Goal: Information Seeking & Learning: Compare options

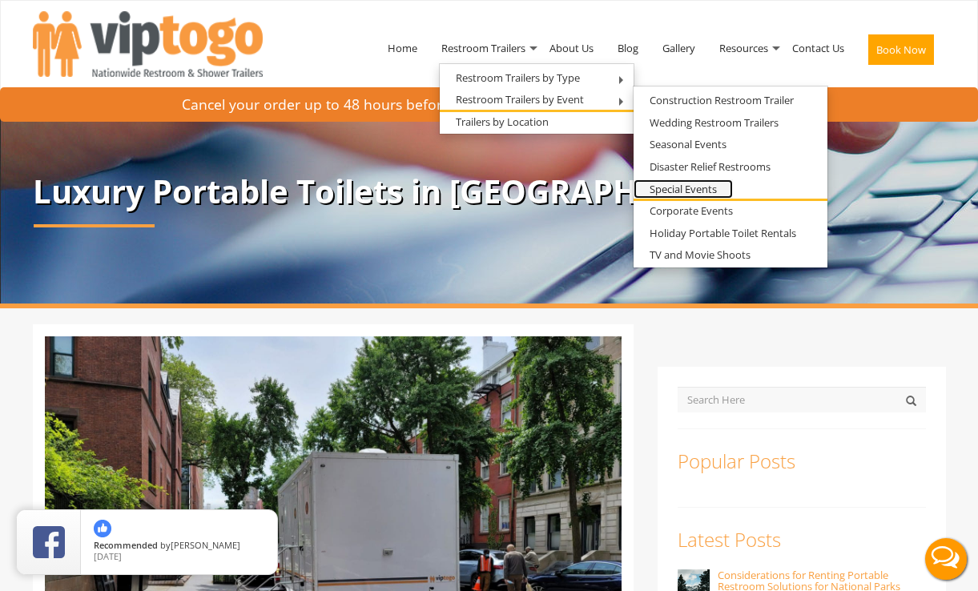
click at [705, 183] on link "Special Events" at bounding box center [683, 189] width 99 height 20
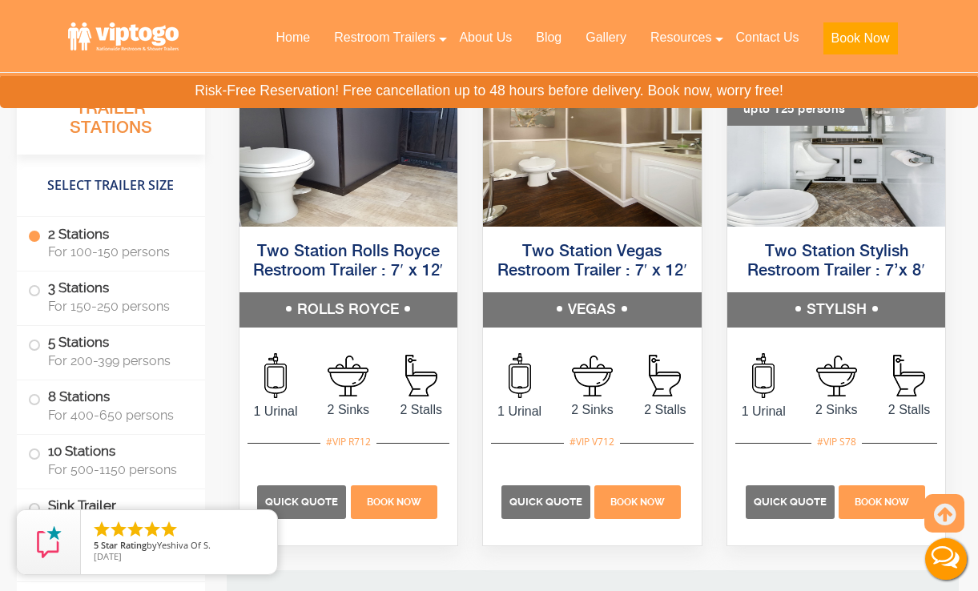
scroll to position [1289, 0]
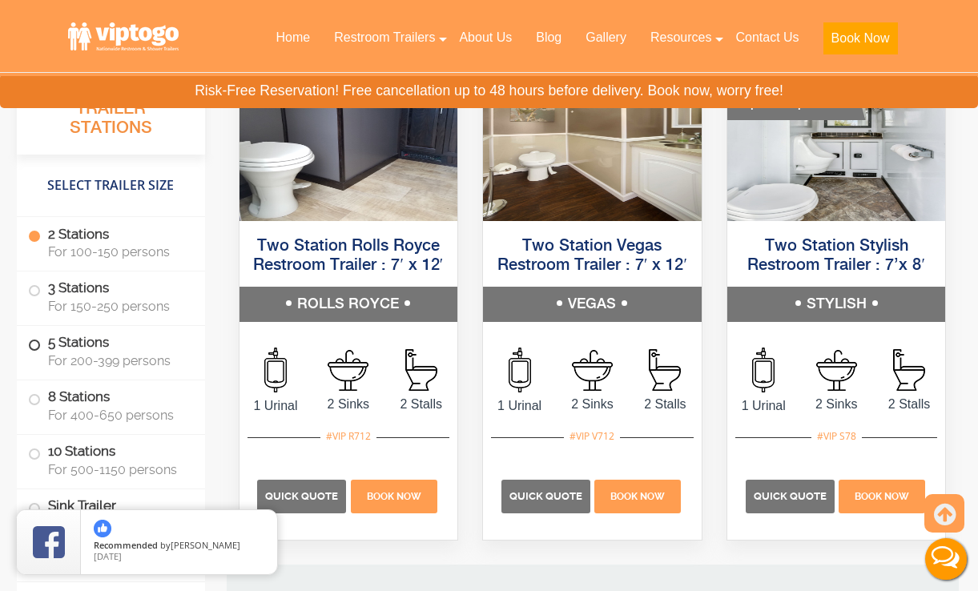
click at [37, 347] on span at bounding box center [34, 345] width 6 height 6
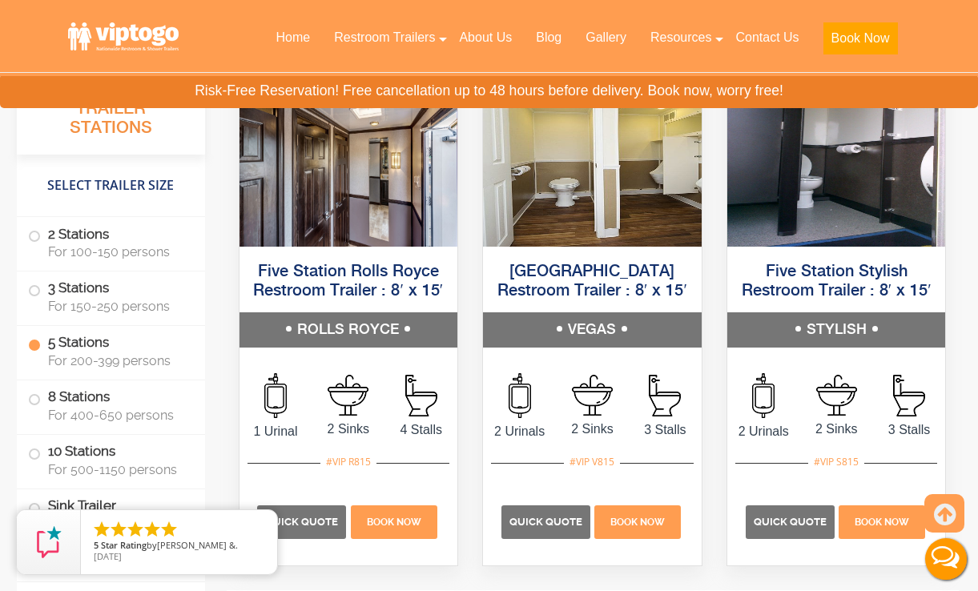
scroll to position [2923, 0]
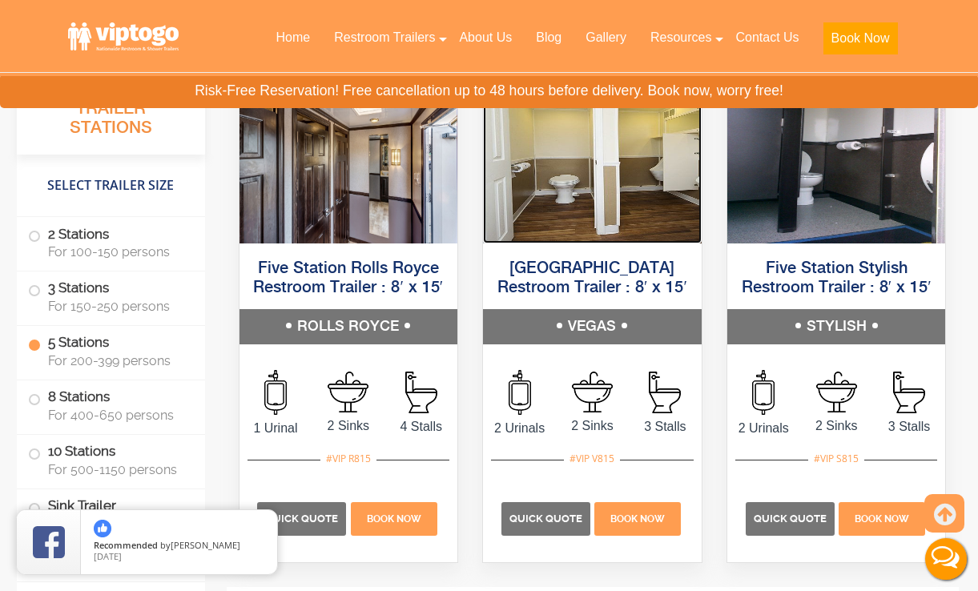
click at [613, 179] on img at bounding box center [592, 151] width 219 height 184
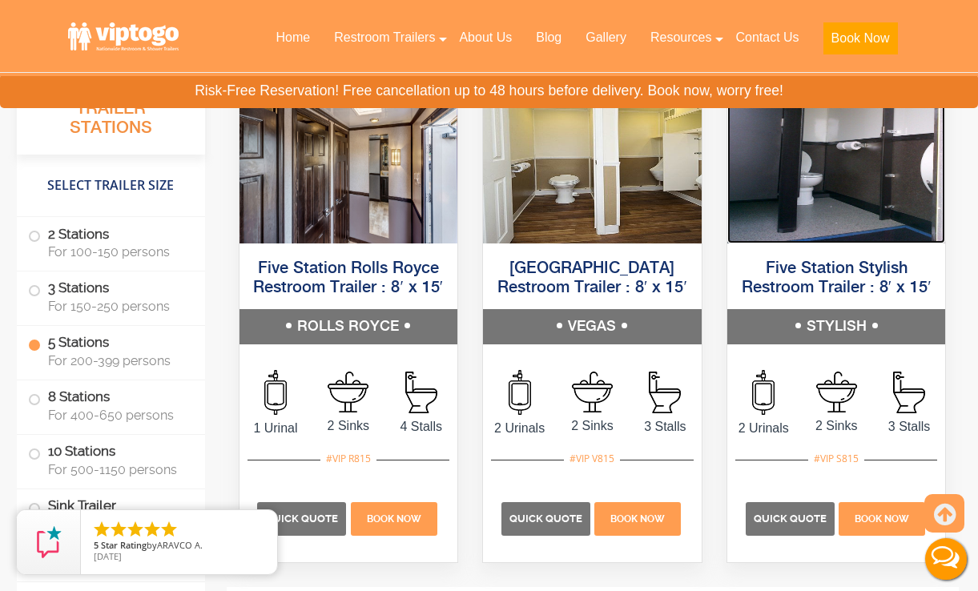
click at [816, 199] on img at bounding box center [836, 151] width 219 height 184
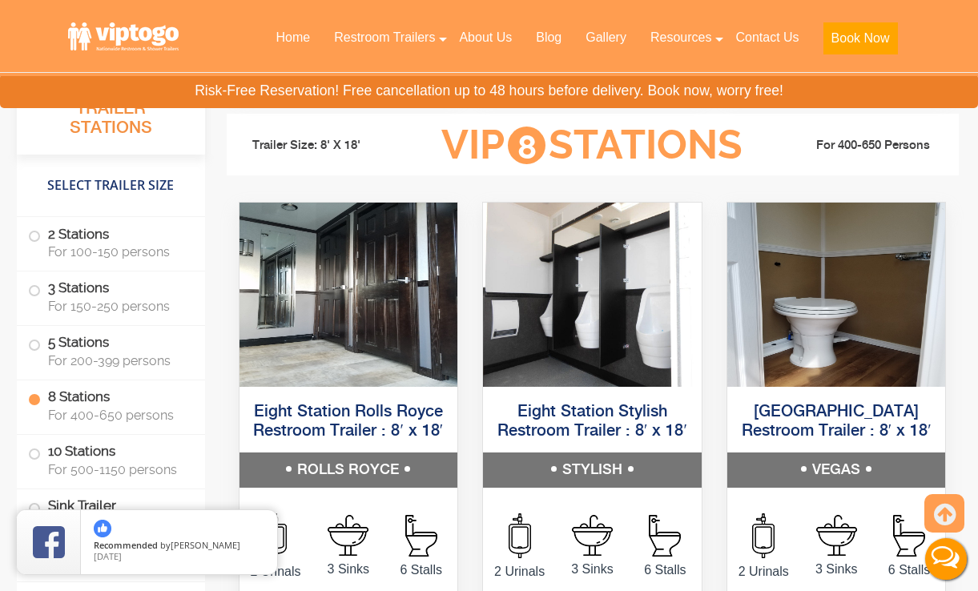
scroll to position [3489, 0]
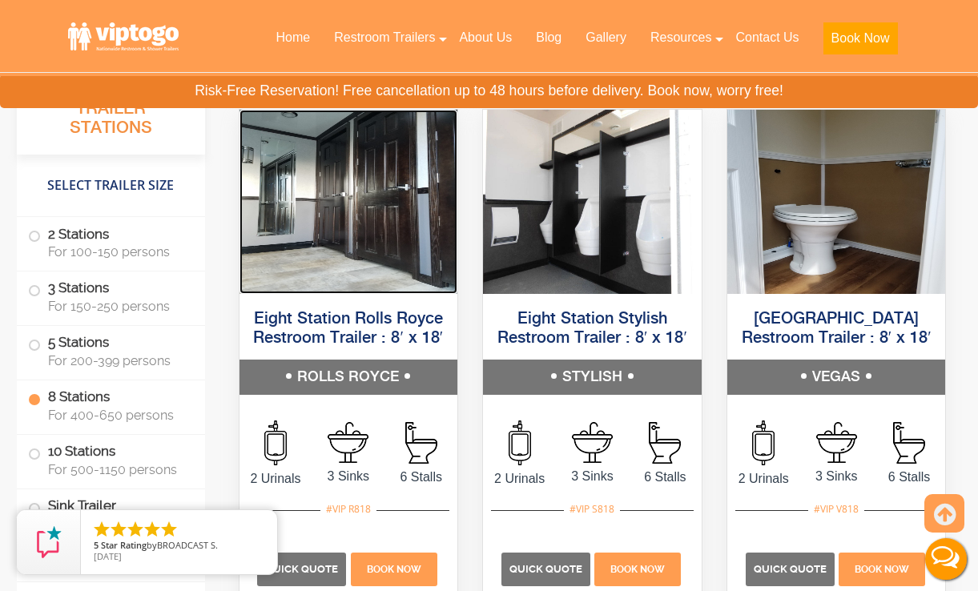
click at [347, 224] on img at bounding box center [349, 202] width 219 height 184
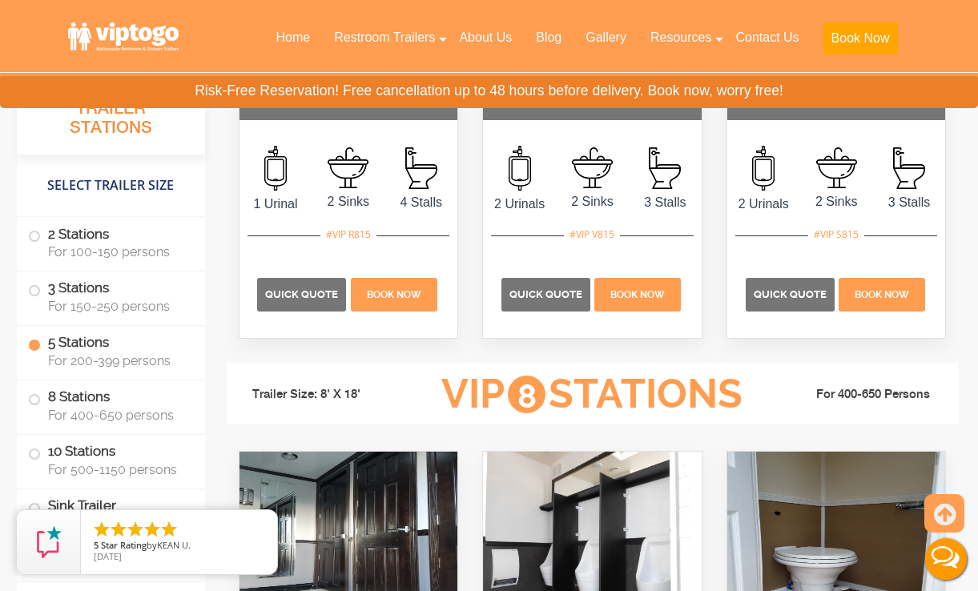
scroll to position [2877, 0]
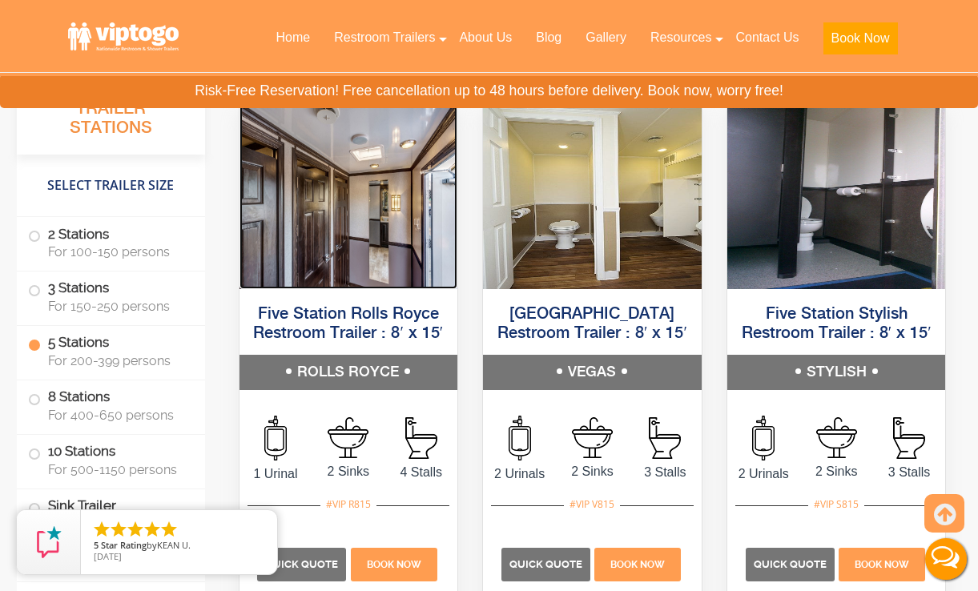
click at [332, 212] on img at bounding box center [349, 197] width 219 height 184
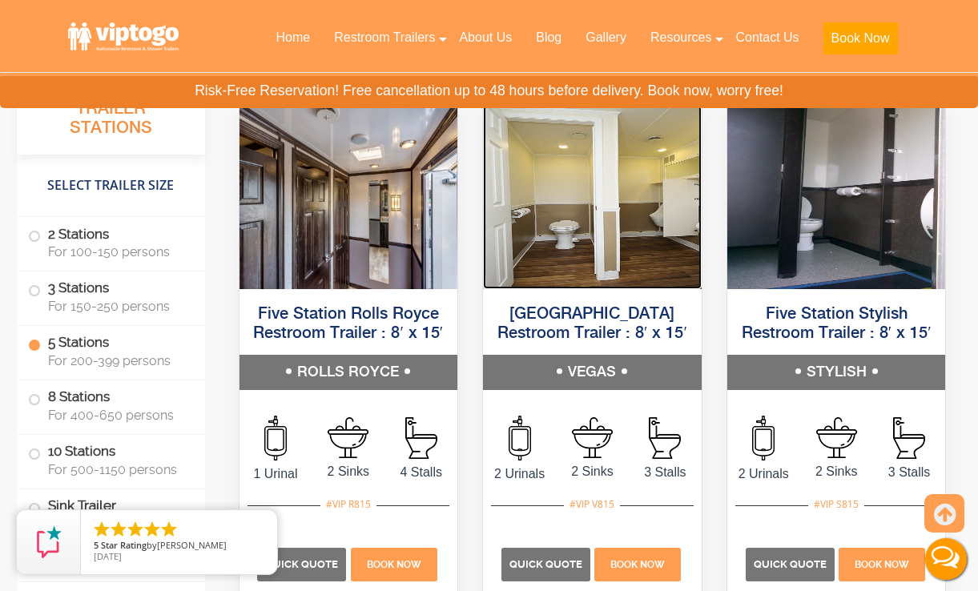
click at [612, 236] on img at bounding box center [592, 197] width 219 height 184
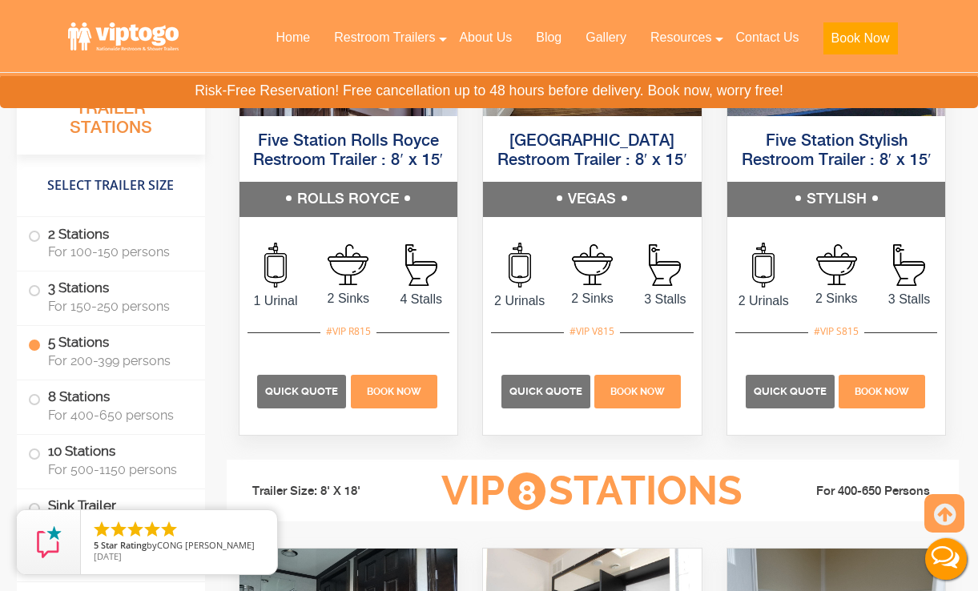
scroll to position [2849, 0]
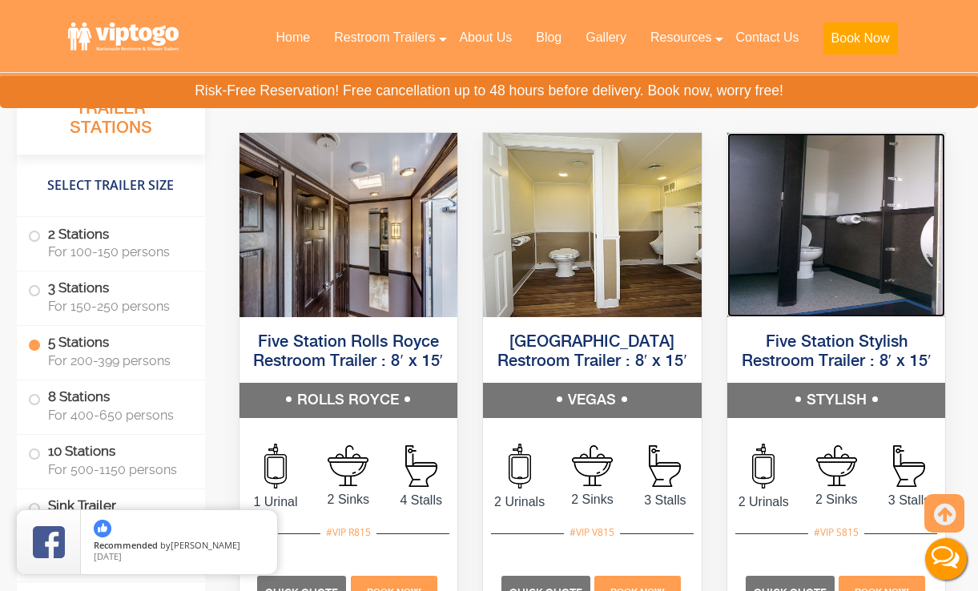
click at [819, 240] on img at bounding box center [836, 225] width 219 height 184
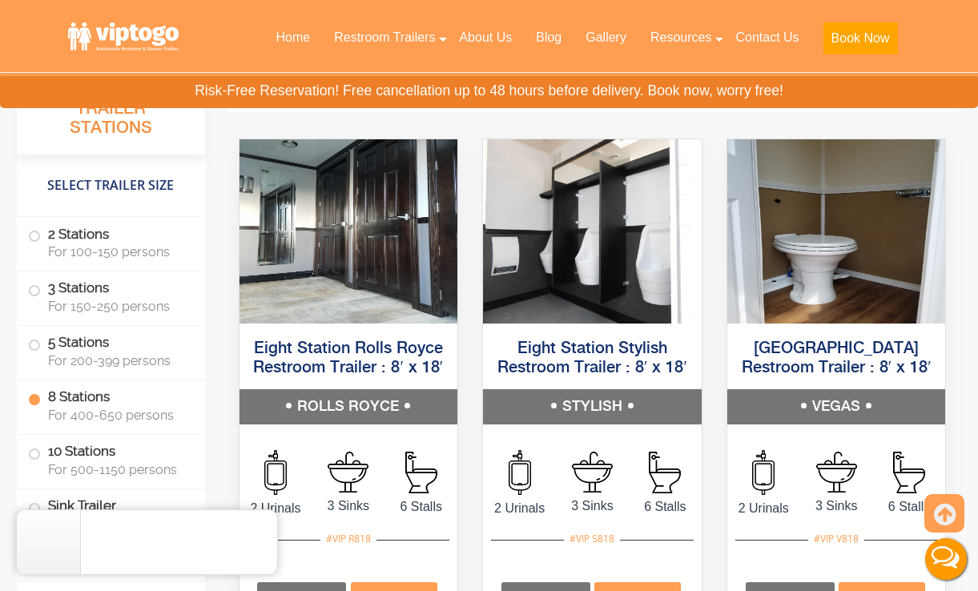
scroll to position [3558, 0]
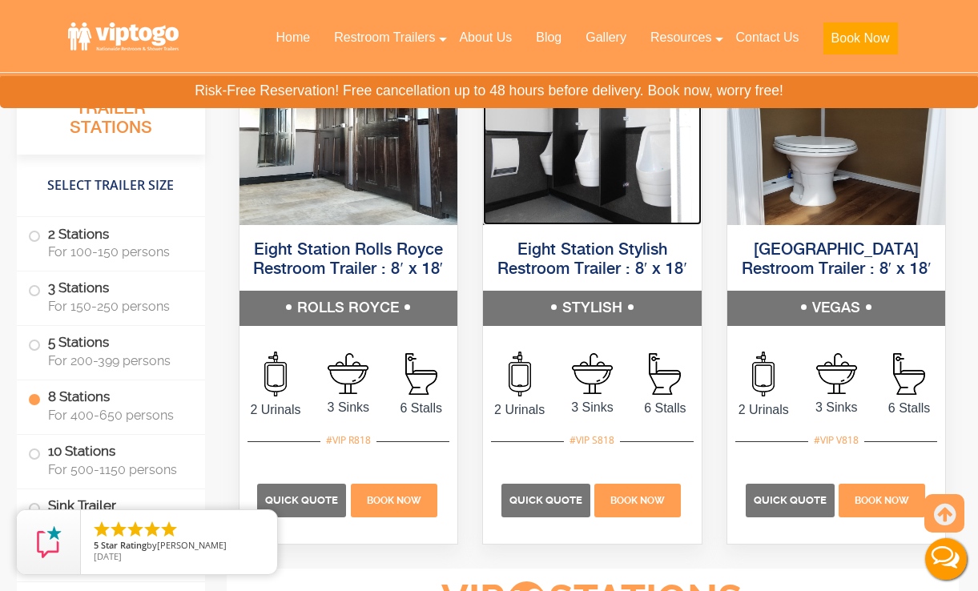
click at [578, 170] on img at bounding box center [592, 133] width 219 height 184
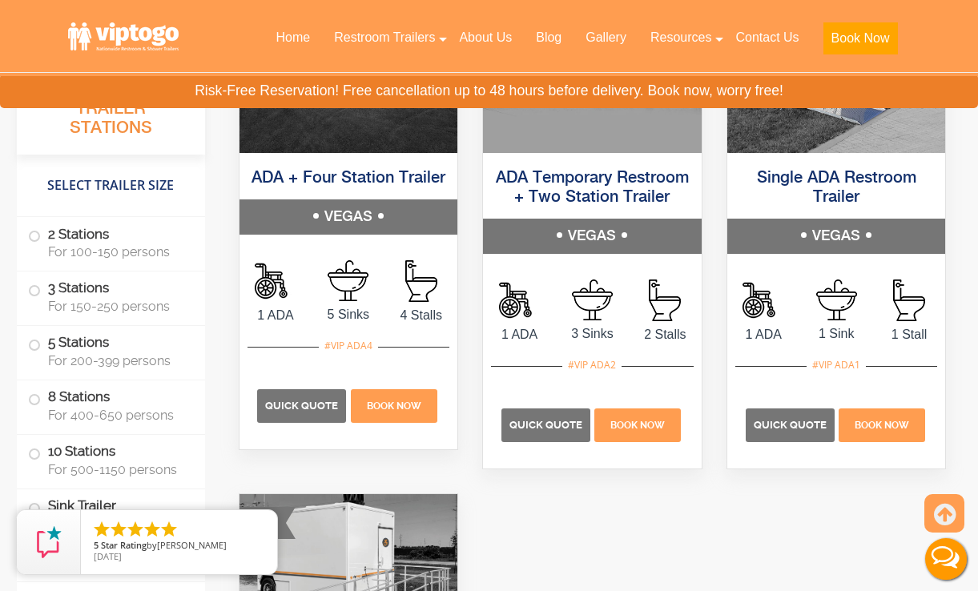
scroll to position [6040, 0]
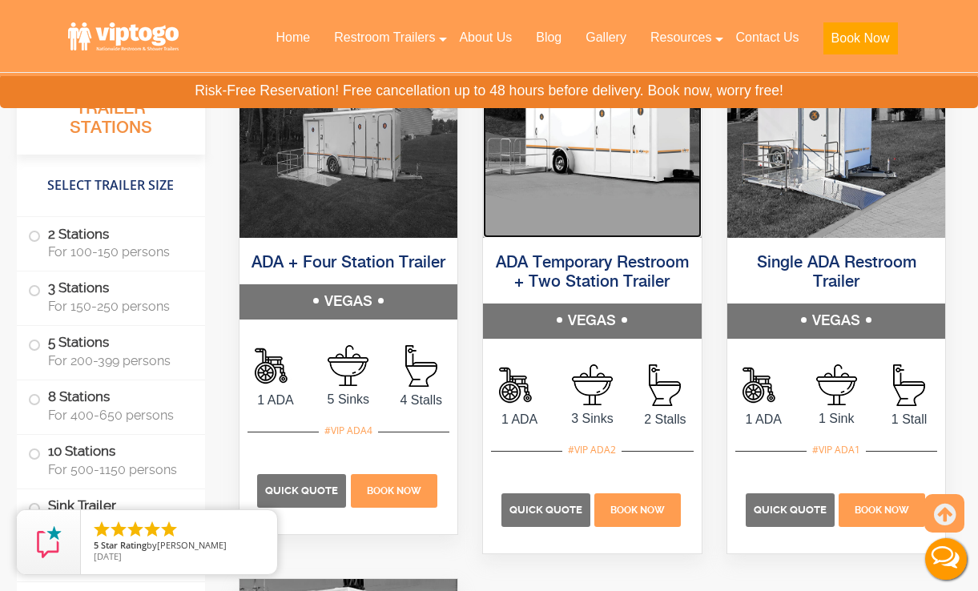
click at [594, 217] on img at bounding box center [592, 146] width 219 height 184
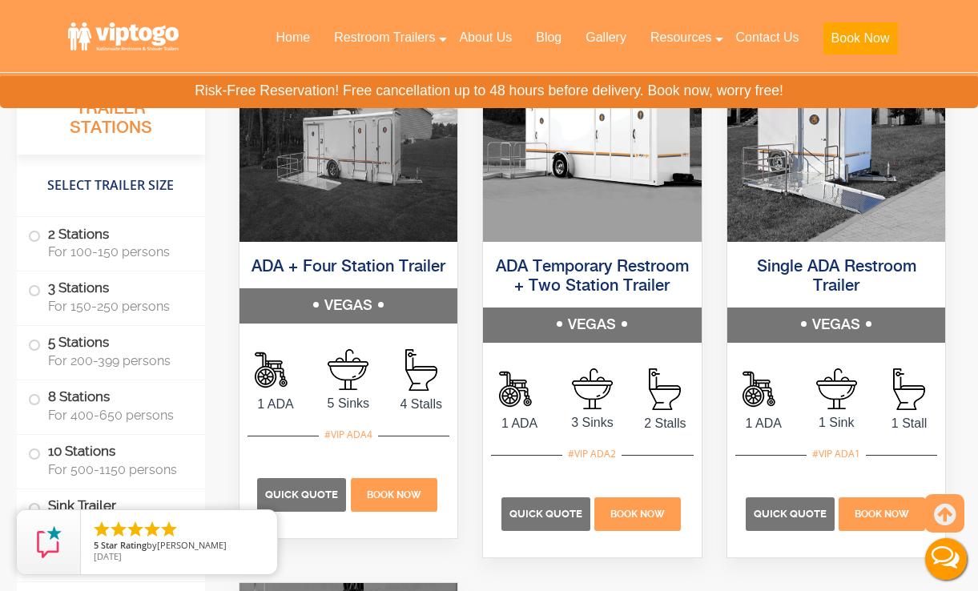
scroll to position [6037, 0]
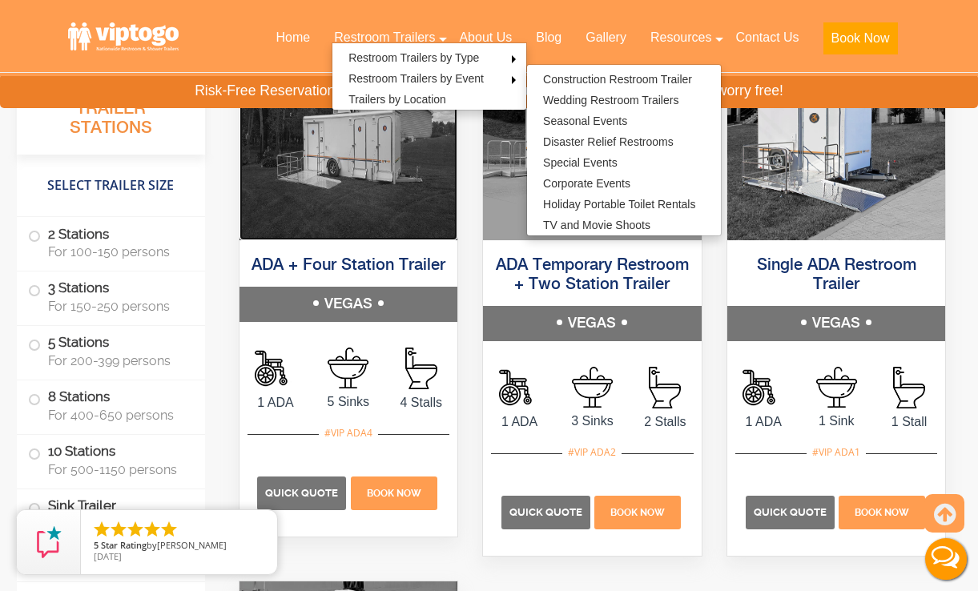
click at [318, 177] on img at bounding box center [349, 148] width 219 height 184
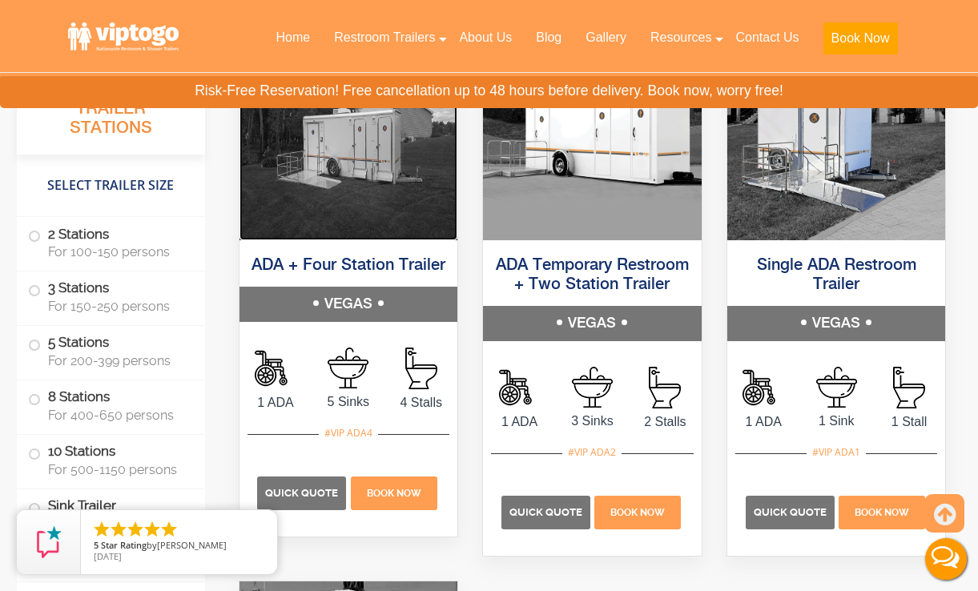
click at [321, 212] on img at bounding box center [349, 148] width 219 height 184
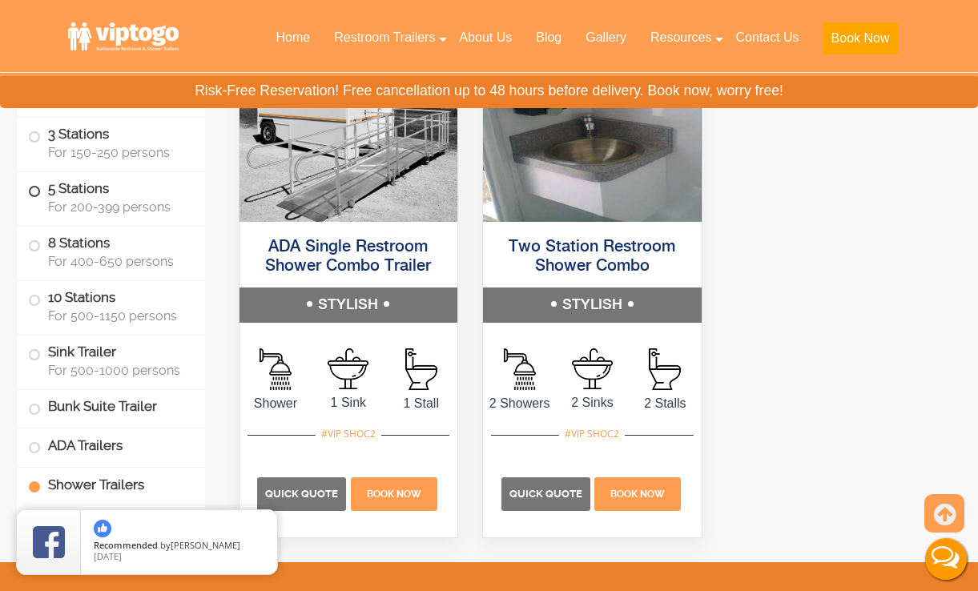
scroll to position [7822, 0]
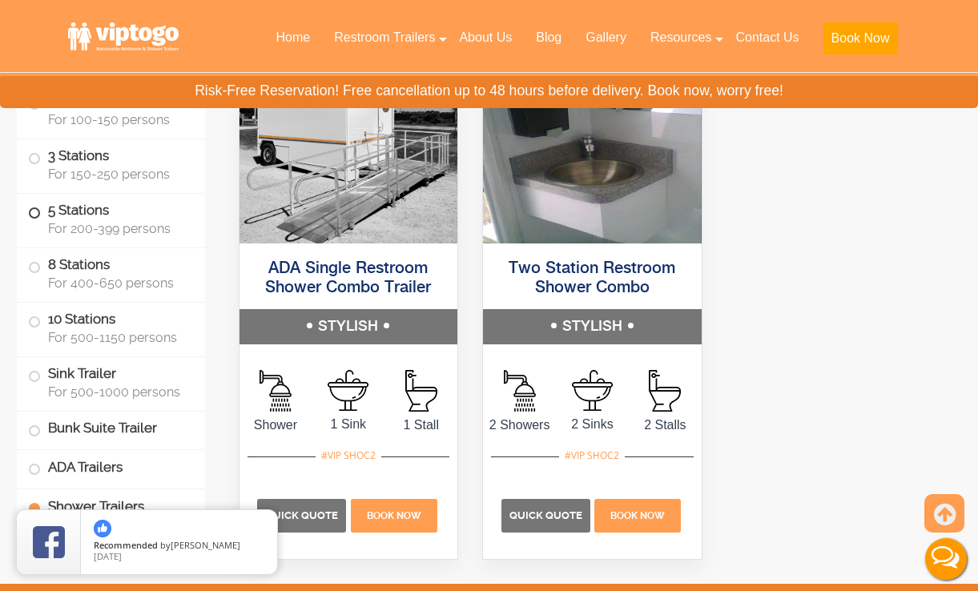
click at [146, 350] on label "10 Stations For 500-1150 persons" at bounding box center [111, 327] width 166 height 50
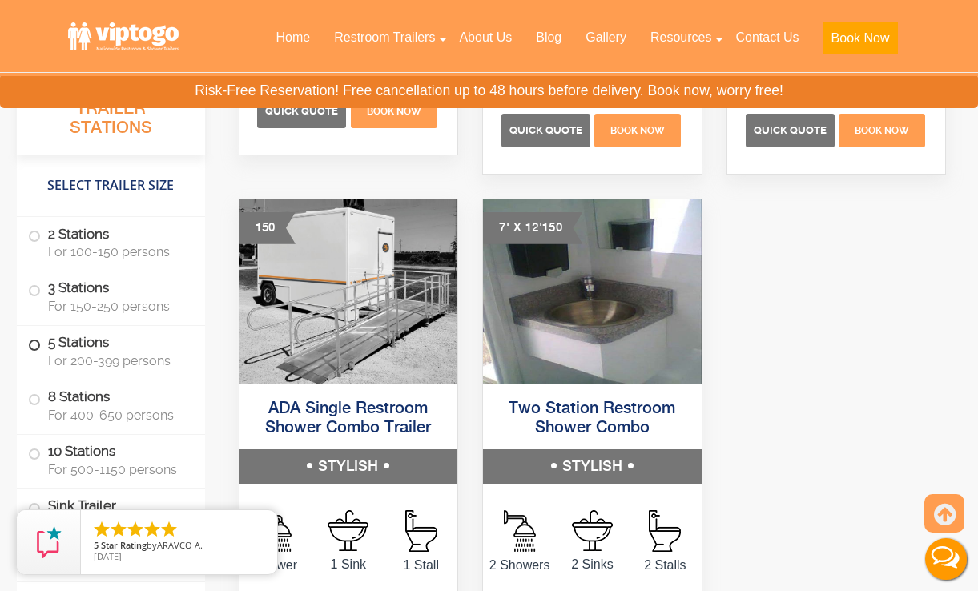
click at [145, 348] on label "5 Stations For 200-399 persons" at bounding box center [111, 351] width 166 height 50
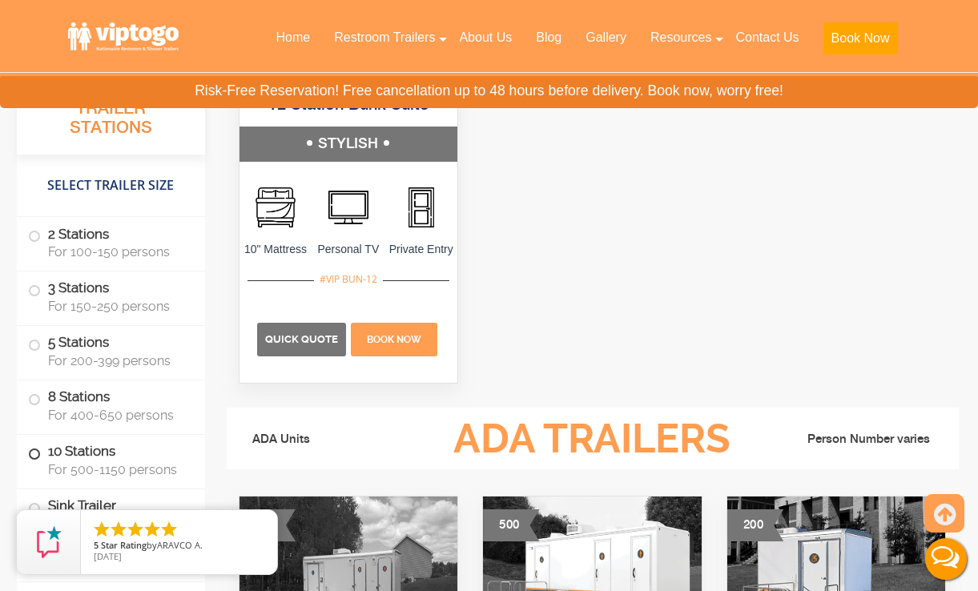
click at [85, 461] on label "10 Stations For 500-1150 persons" at bounding box center [111, 459] width 166 height 50
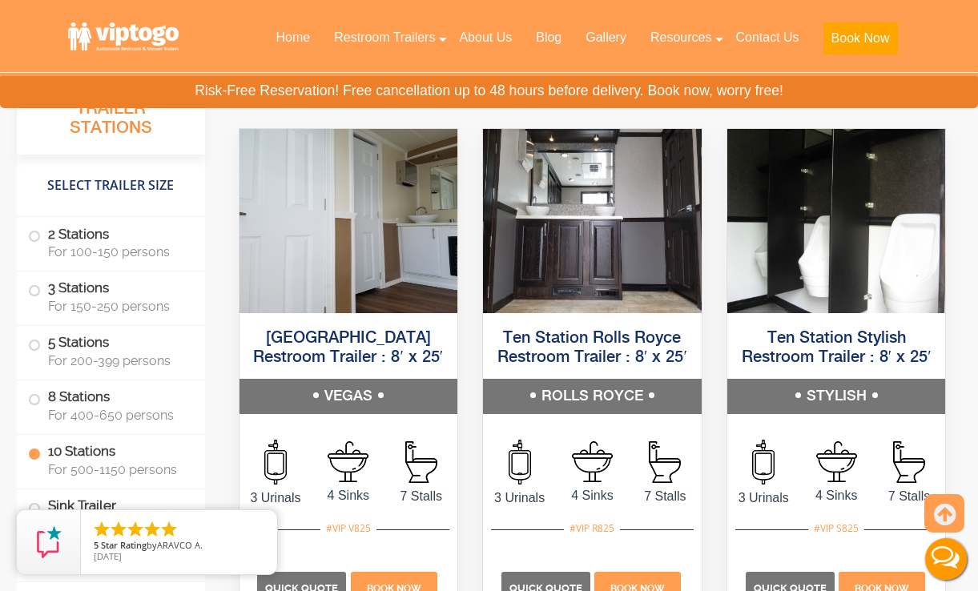
scroll to position [4083, 0]
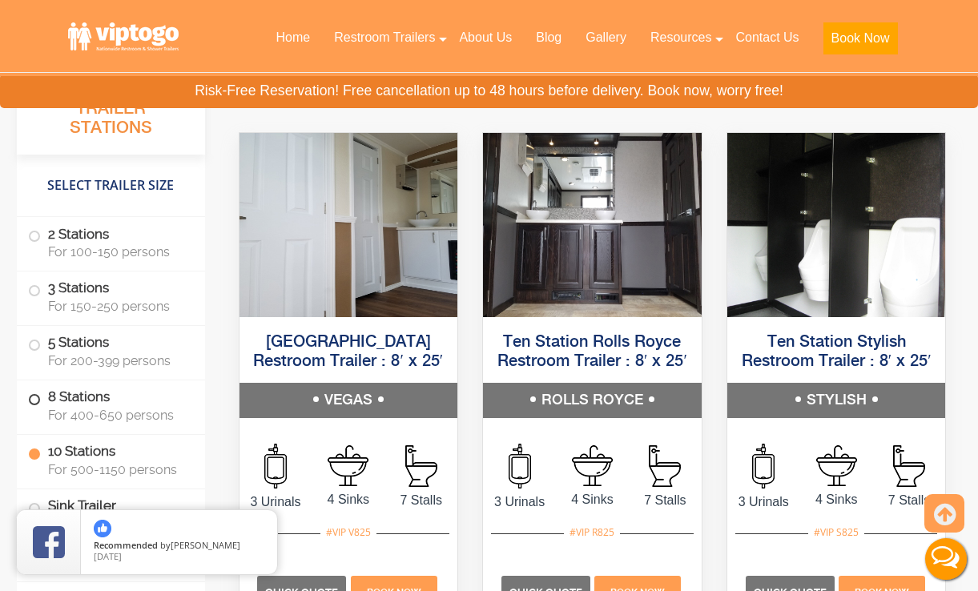
click at [111, 396] on label "8 Stations For 400-650 persons" at bounding box center [111, 406] width 166 height 50
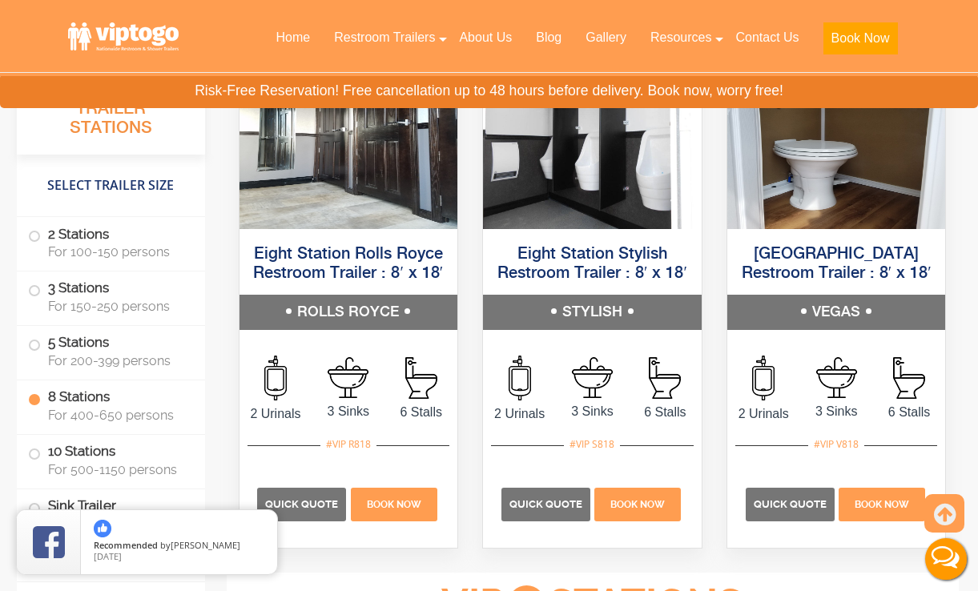
scroll to position [3552, 0]
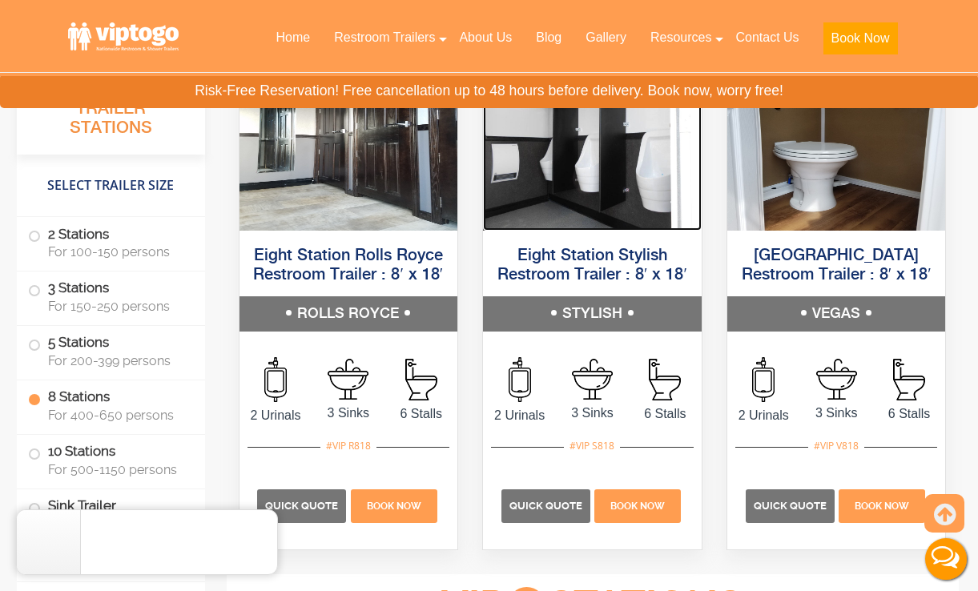
click at [582, 189] on img at bounding box center [592, 138] width 219 height 184
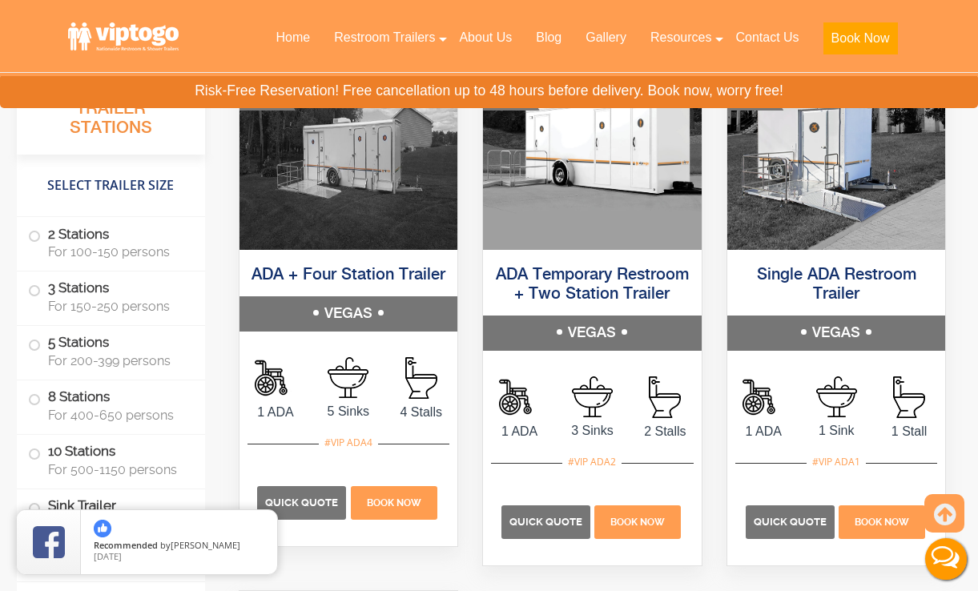
scroll to position [6039, 0]
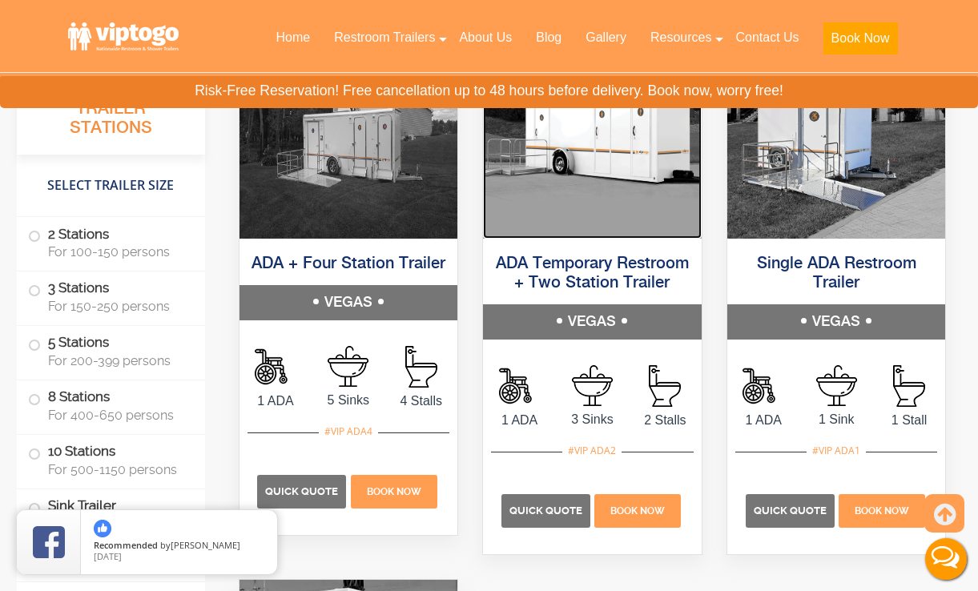
click at [638, 149] on img at bounding box center [592, 146] width 219 height 184
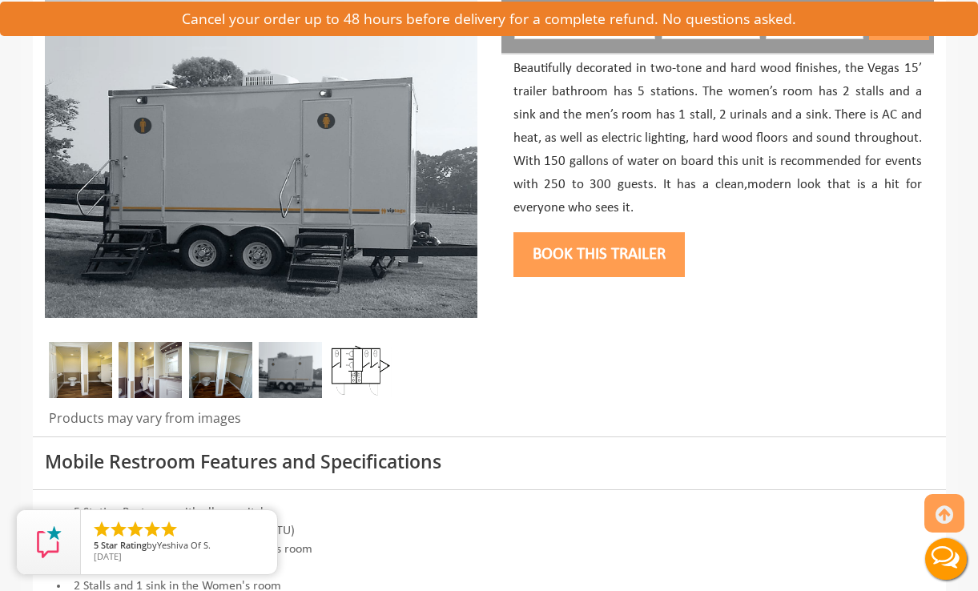
scroll to position [239, 0]
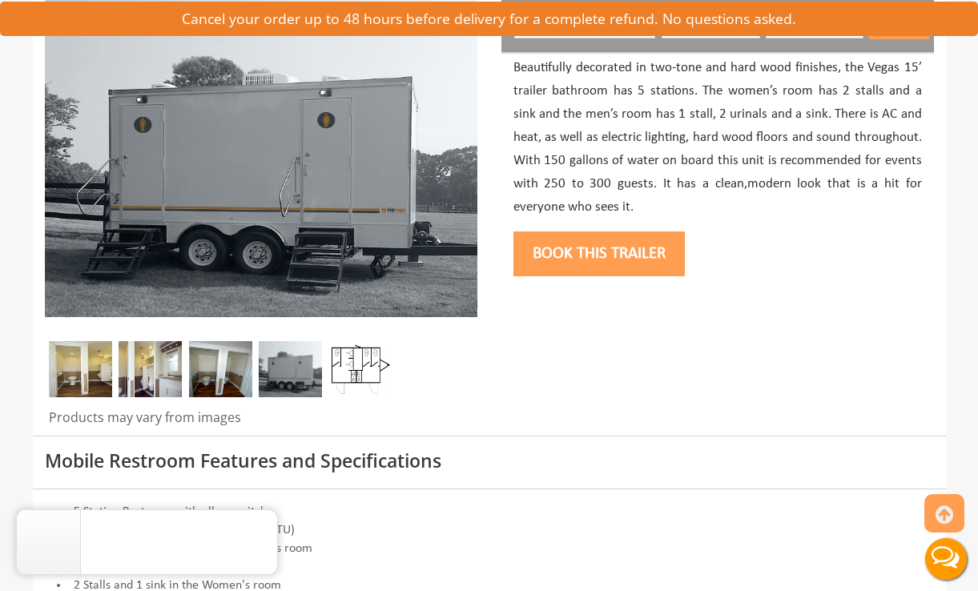
click at [91, 369] on img at bounding box center [80, 369] width 63 height 56
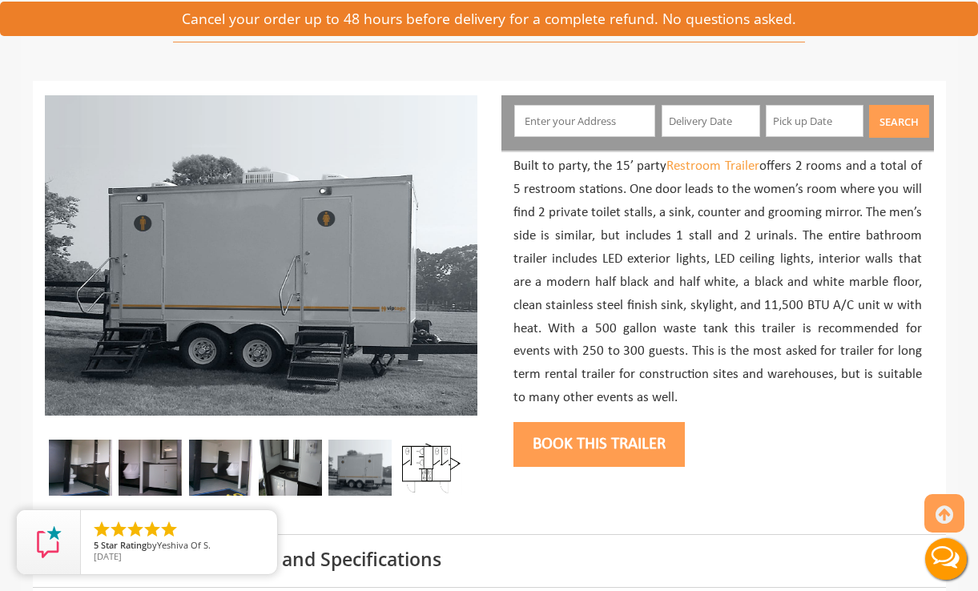
click at [83, 465] on img at bounding box center [80, 468] width 63 height 56
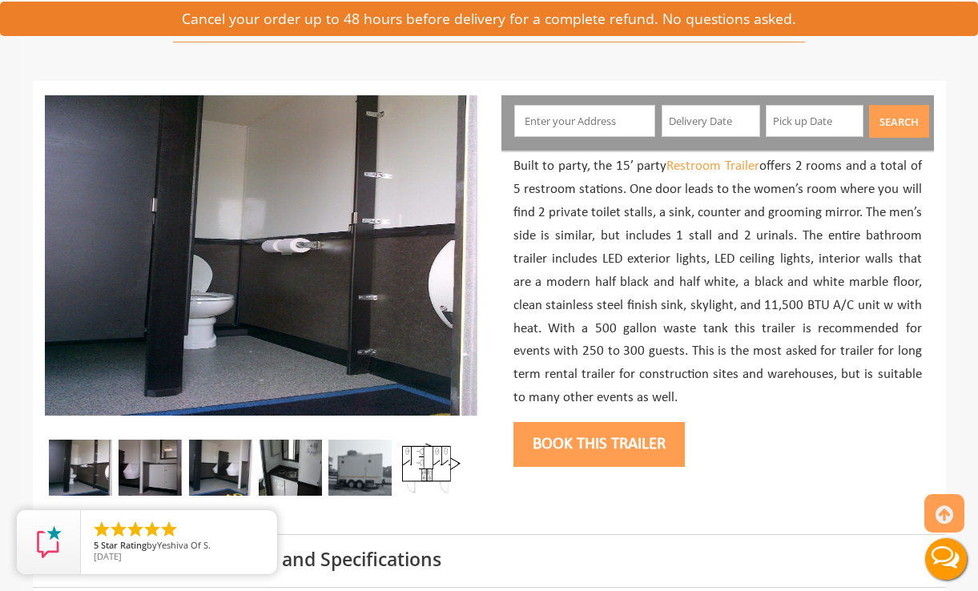
click at [147, 475] on img at bounding box center [150, 468] width 63 height 56
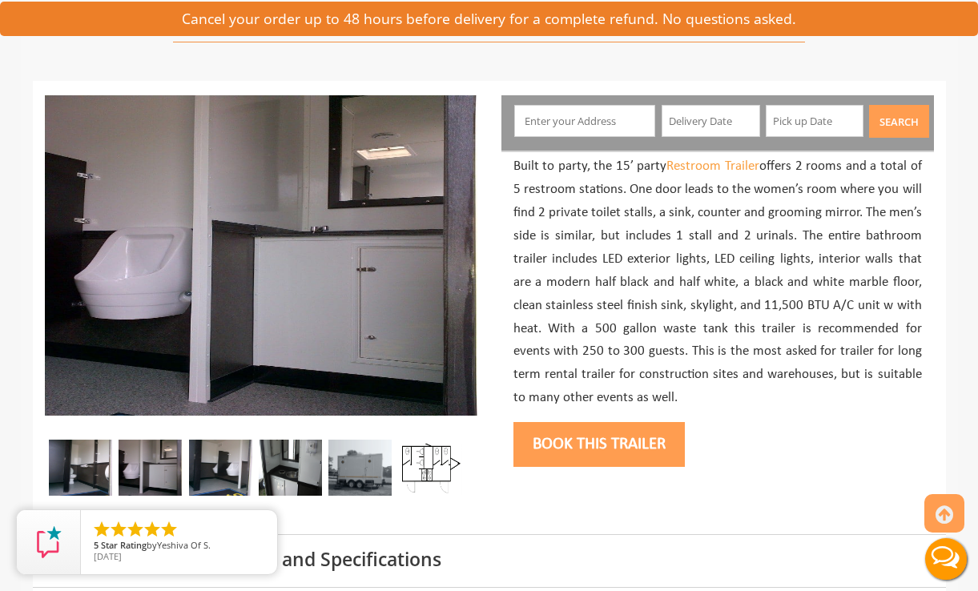
click at [289, 468] on img at bounding box center [290, 468] width 63 height 56
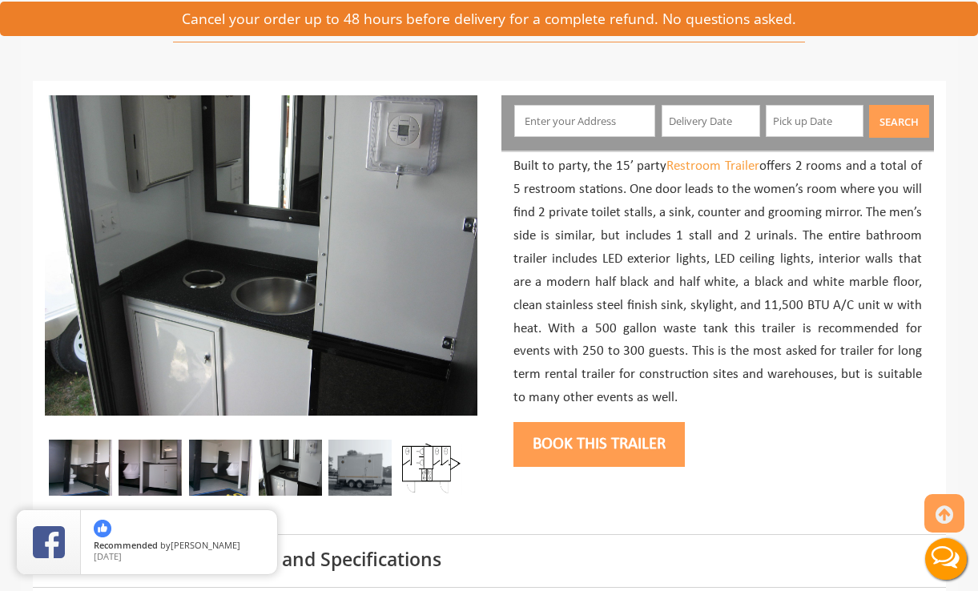
click at [381, 467] on img at bounding box center [359, 468] width 63 height 56
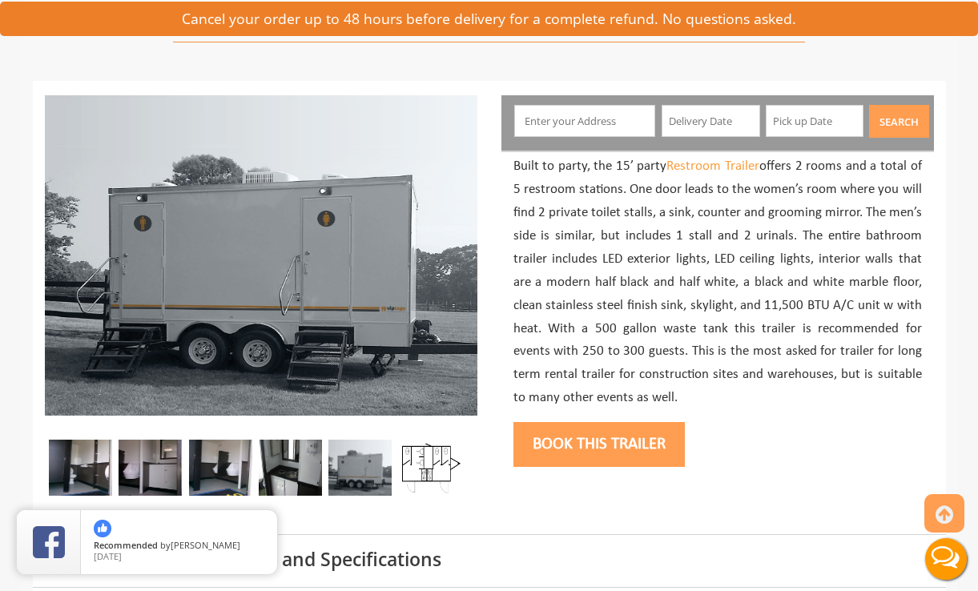
click at [244, 470] on img at bounding box center [220, 468] width 63 height 56
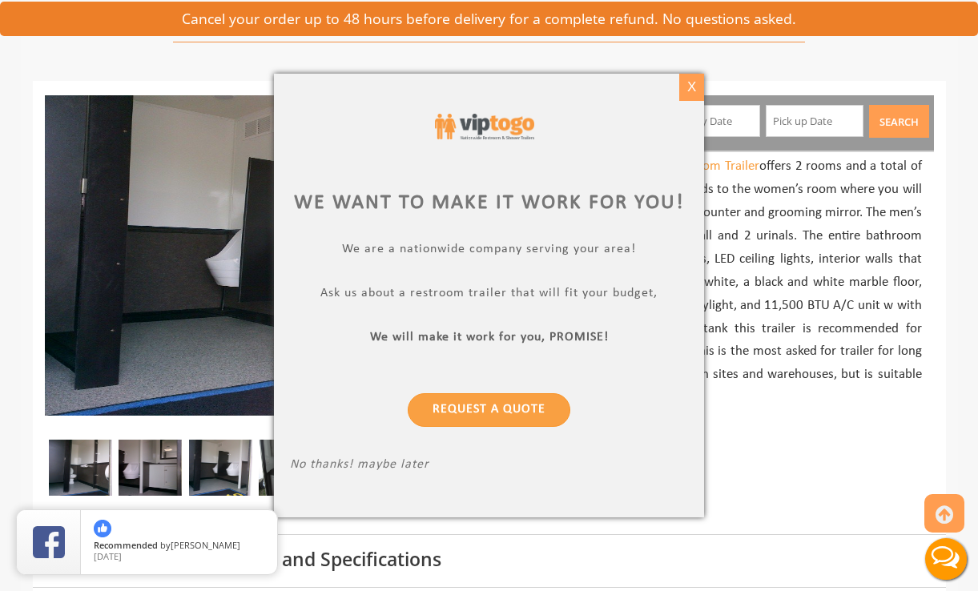
click at [689, 85] on div "X" at bounding box center [691, 87] width 25 height 27
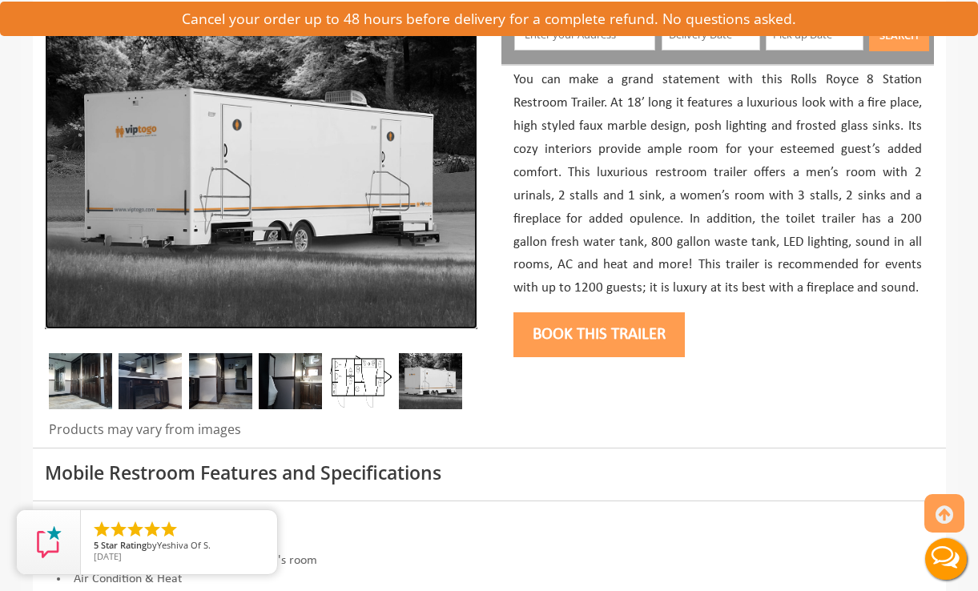
click at [274, 193] on img at bounding box center [261, 169] width 433 height 320
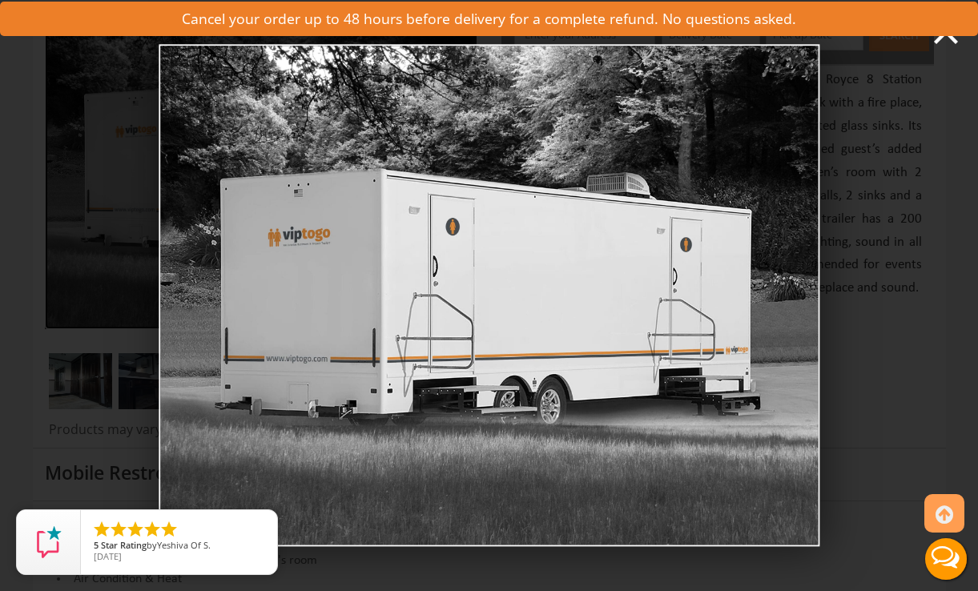
drag, startPoint x: 526, startPoint y: 262, endPoint x: -99, endPoint y: 256, distance: 624.9
click at [0, 256] on html "Toggle navigation VIPTOGO Home Restroom Trailers Restroom Trailers by Type All …" at bounding box center [489, 68] width 978 height 591
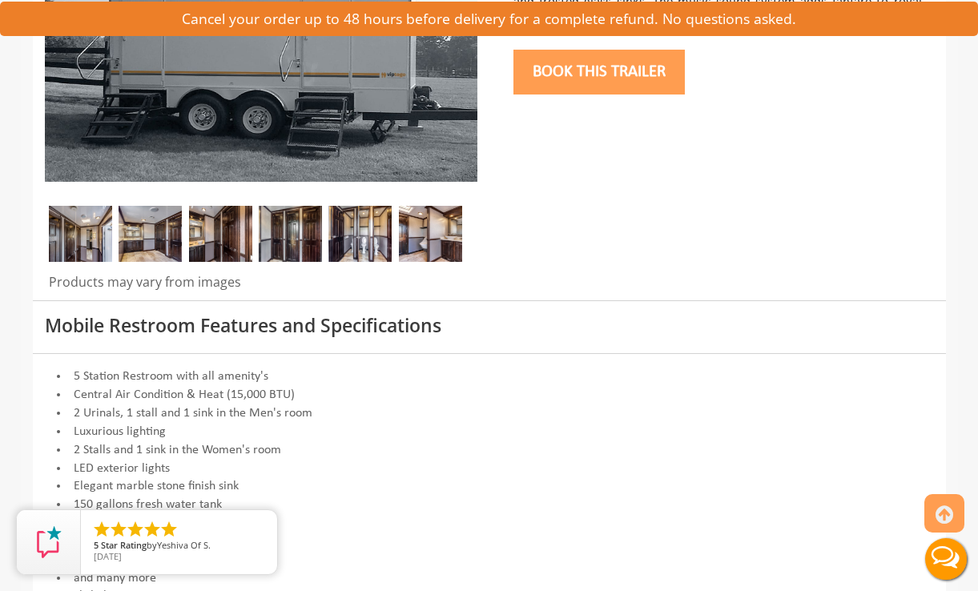
scroll to position [370, 0]
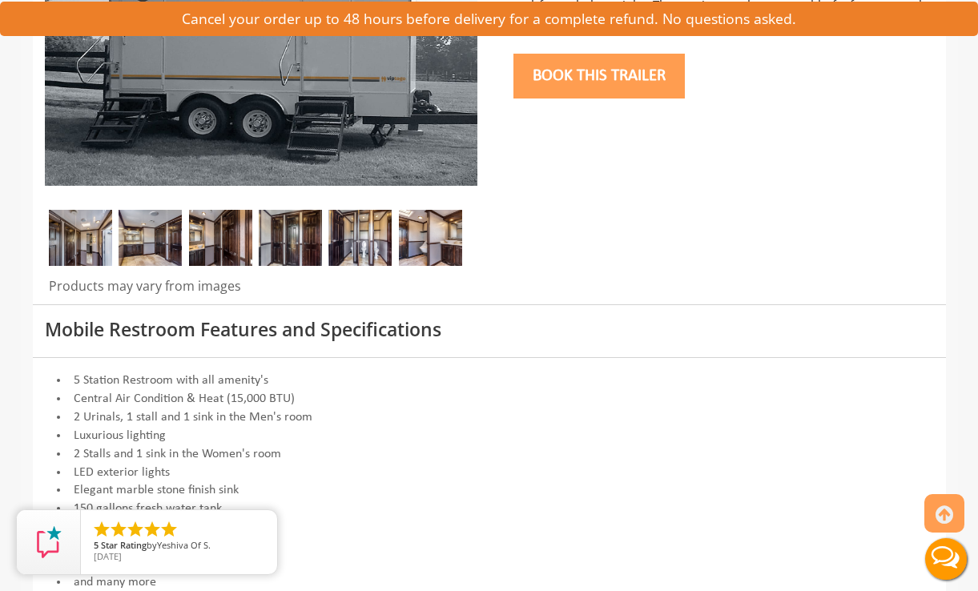
click at [91, 244] on img at bounding box center [80, 238] width 63 height 56
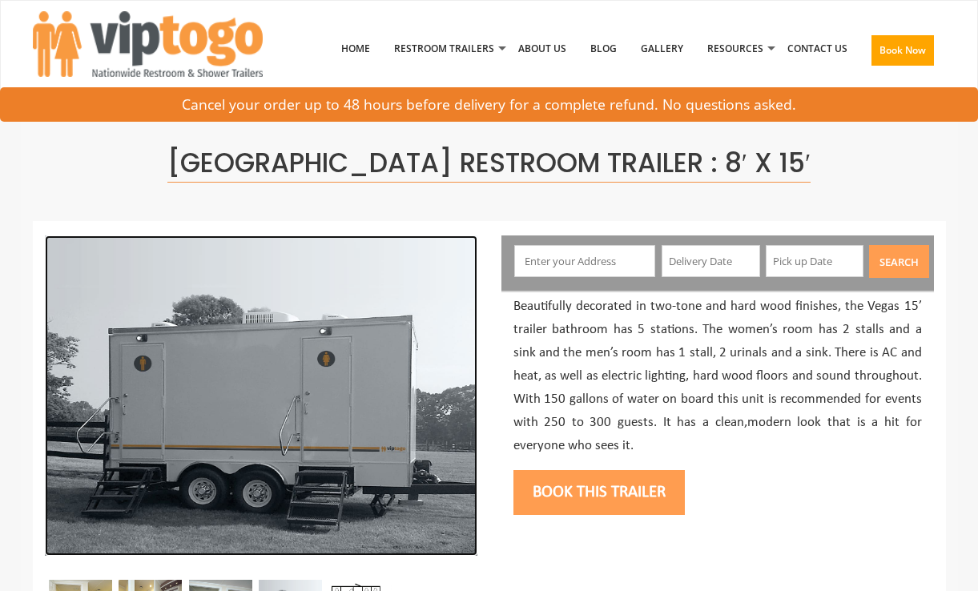
click at [298, 368] on img at bounding box center [261, 396] width 433 height 320
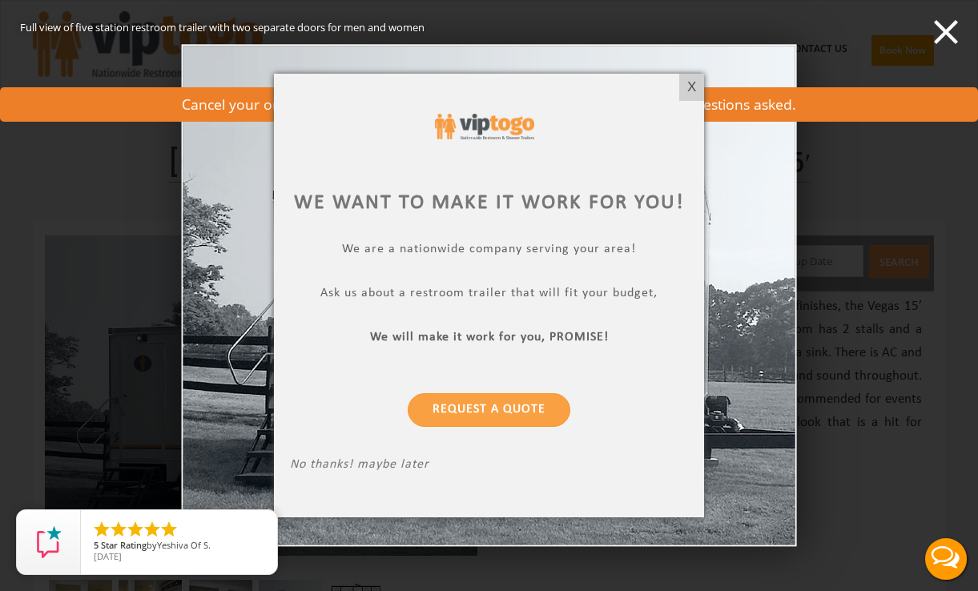
click at [953, 32] on div at bounding box center [489, 295] width 978 height 591
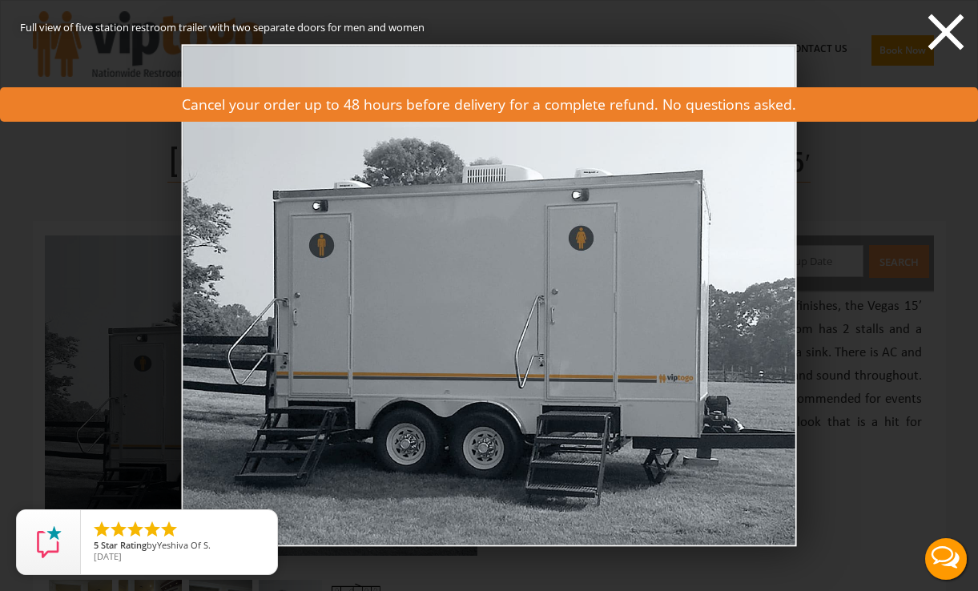
click at [947, 31] on icon at bounding box center [947, 32] width 36 height 36
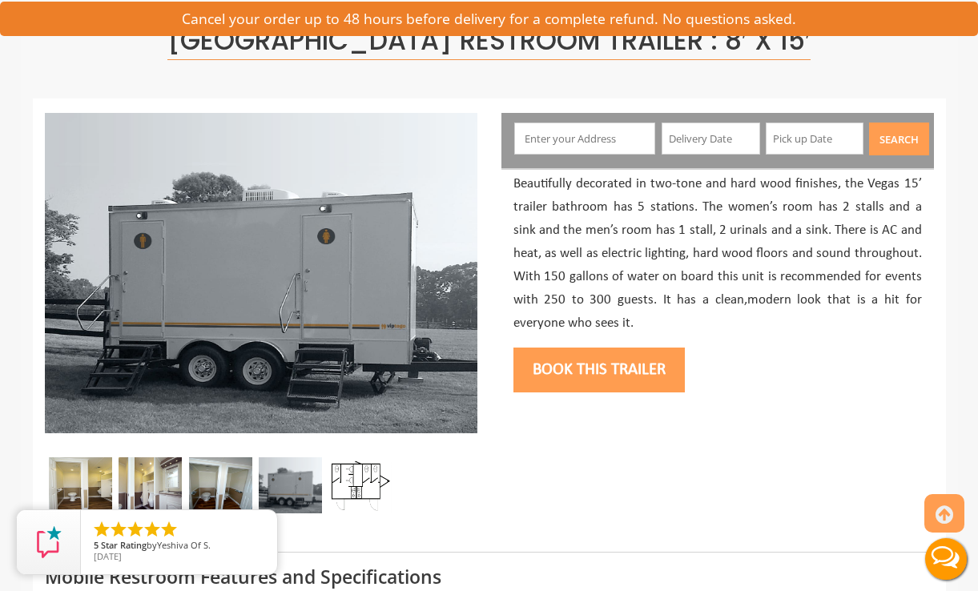
scroll to position [124, 0]
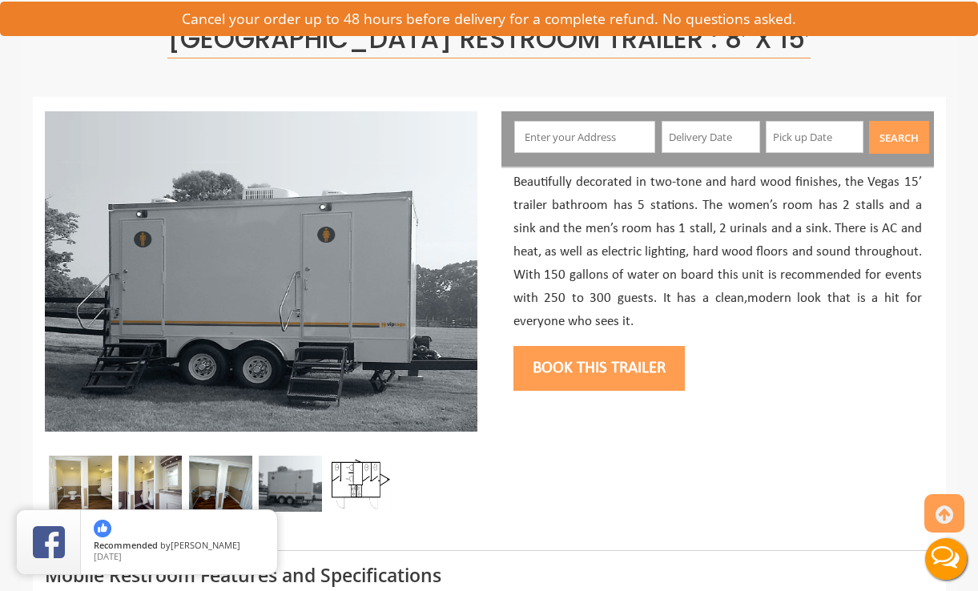
click at [70, 490] on img at bounding box center [80, 484] width 63 height 56
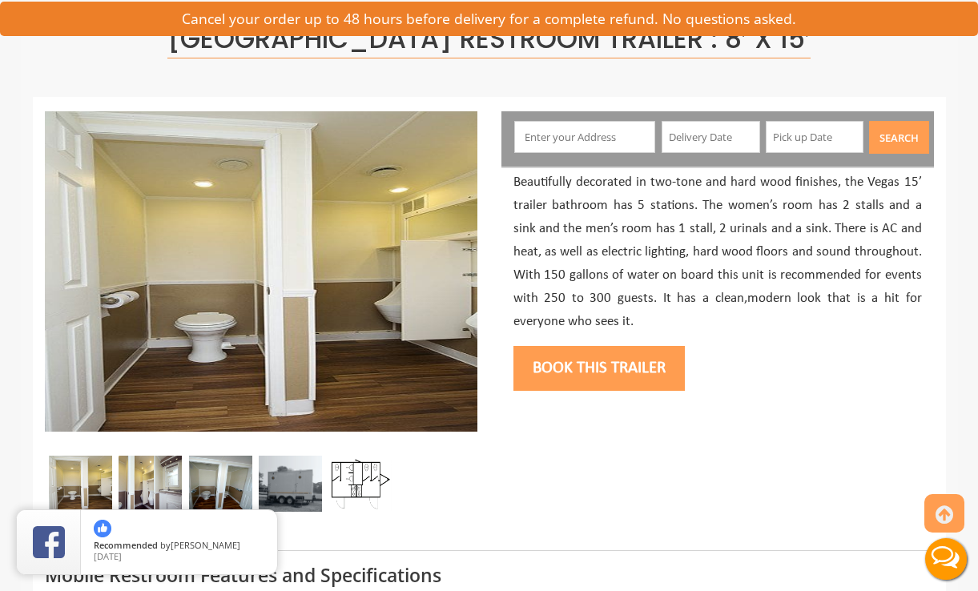
click at [140, 485] on img at bounding box center [150, 484] width 63 height 56
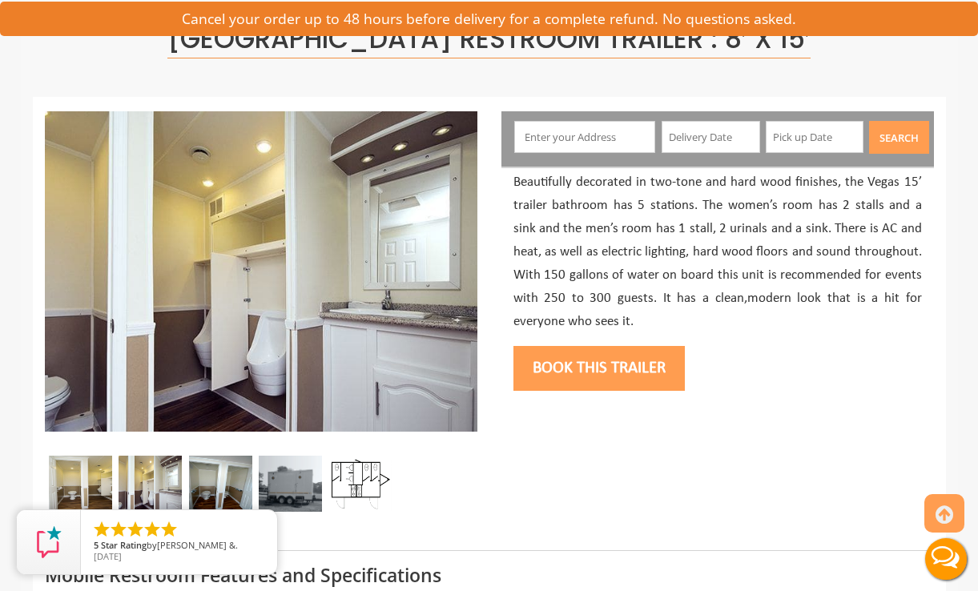
click at [220, 477] on img at bounding box center [220, 484] width 63 height 56
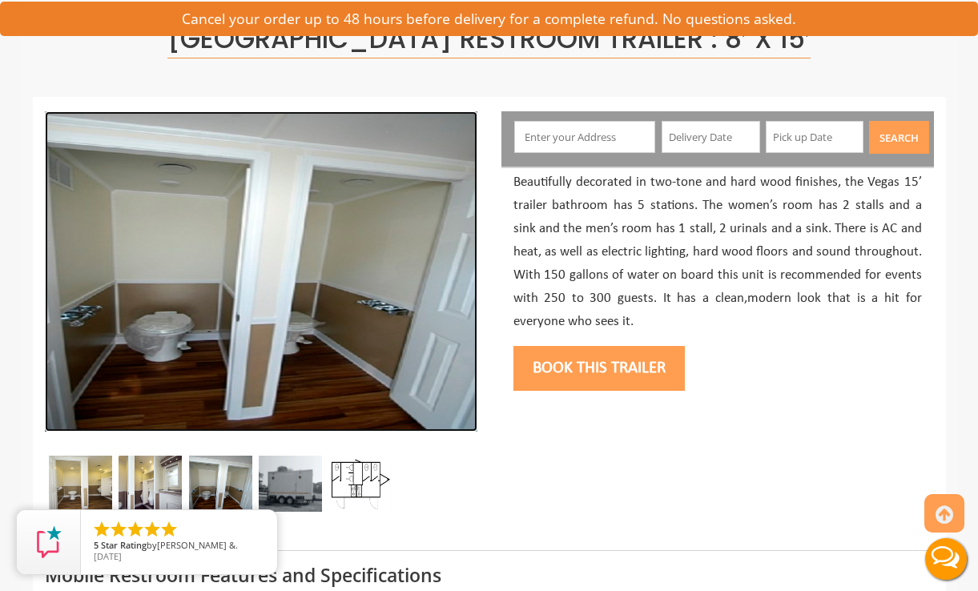
click at [377, 340] on img at bounding box center [261, 271] width 433 height 320
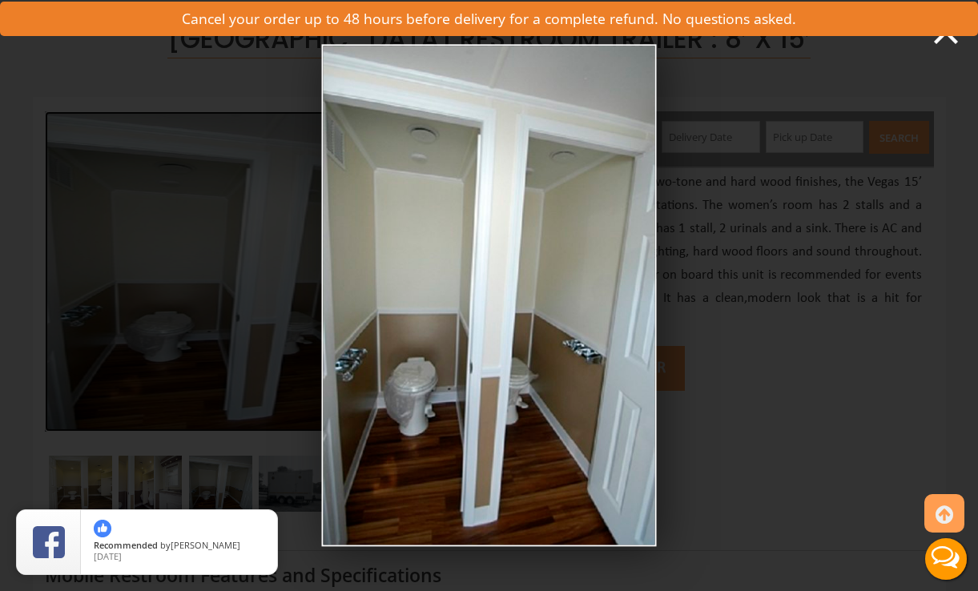
drag, startPoint x: 525, startPoint y: 242, endPoint x: 161, endPoint y: 280, distance: 365.7
click at [161, 280] on div "demo0" at bounding box center [489, 295] width 978 height 591
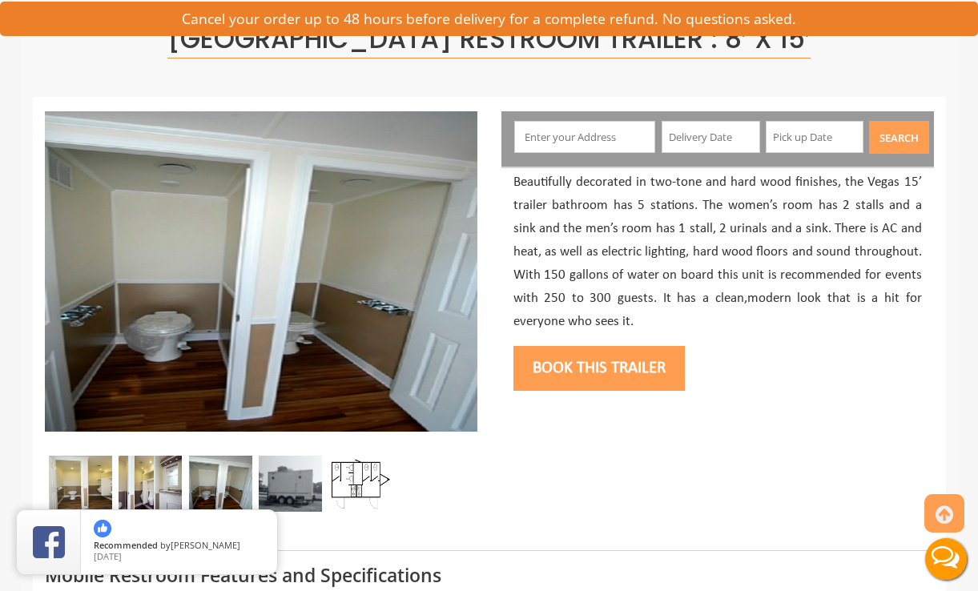
click at [86, 485] on img at bounding box center [80, 484] width 63 height 56
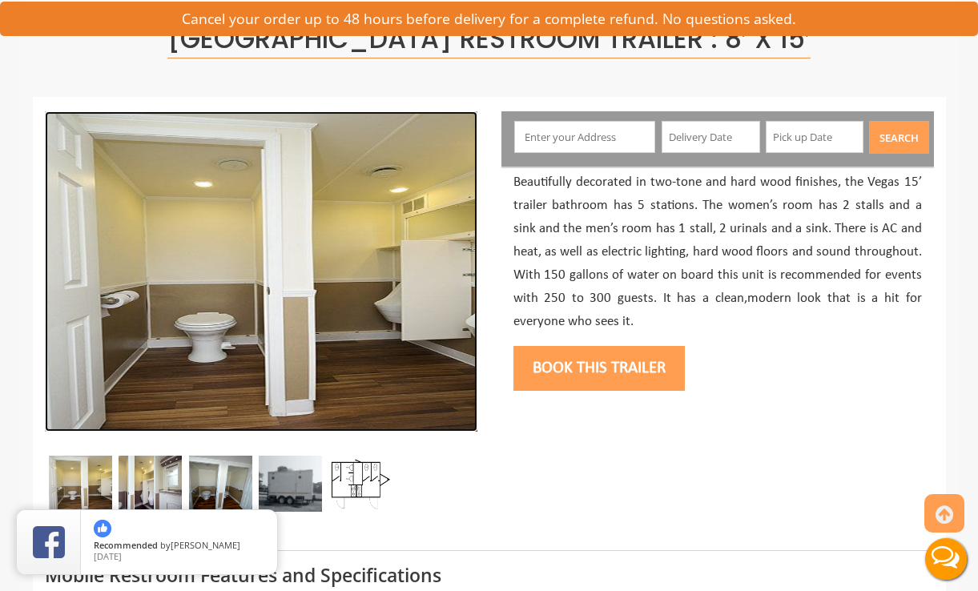
click at [188, 253] on img at bounding box center [261, 271] width 433 height 320
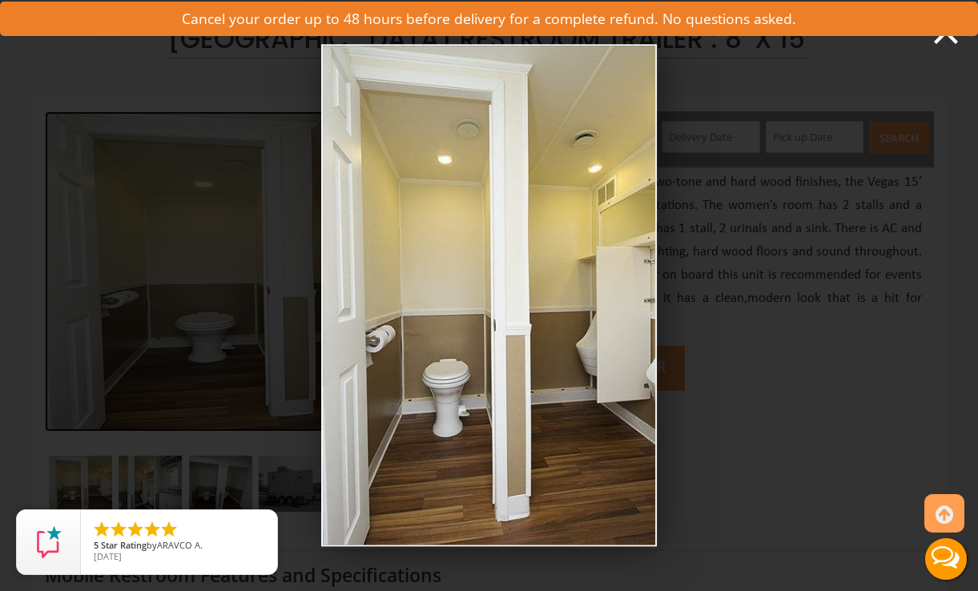
drag, startPoint x: 434, startPoint y: 189, endPoint x: 84, endPoint y: 211, distance: 350.8
click at [84, 211] on div "Full view of five station restroom trailer with two separate doors for men and …" at bounding box center [489, 295] width 978 height 591
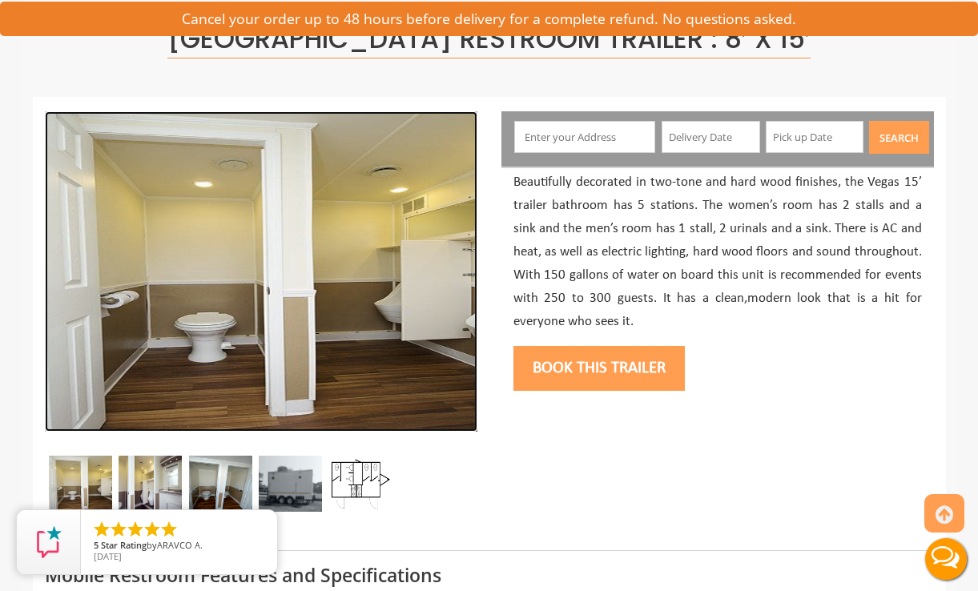
click at [192, 256] on img at bounding box center [261, 271] width 433 height 320
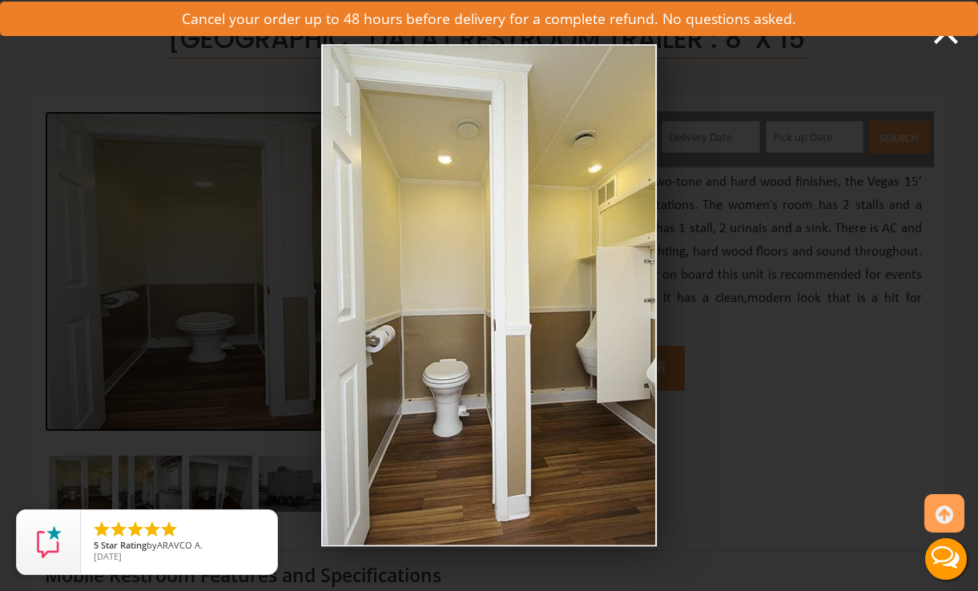
drag, startPoint x: 490, startPoint y: 224, endPoint x: -99, endPoint y: 268, distance: 591.4
click at [0, 268] on html "Toggle navigation VIPTOGO Home Restroom Trailers Restroom Trailers by Type All …" at bounding box center [489, 171] width 978 height 591
click at [166, 388] on div "Full view of five station restroom trailer with two separate doors for men and …" at bounding box center [489, 295] width 978 height 591
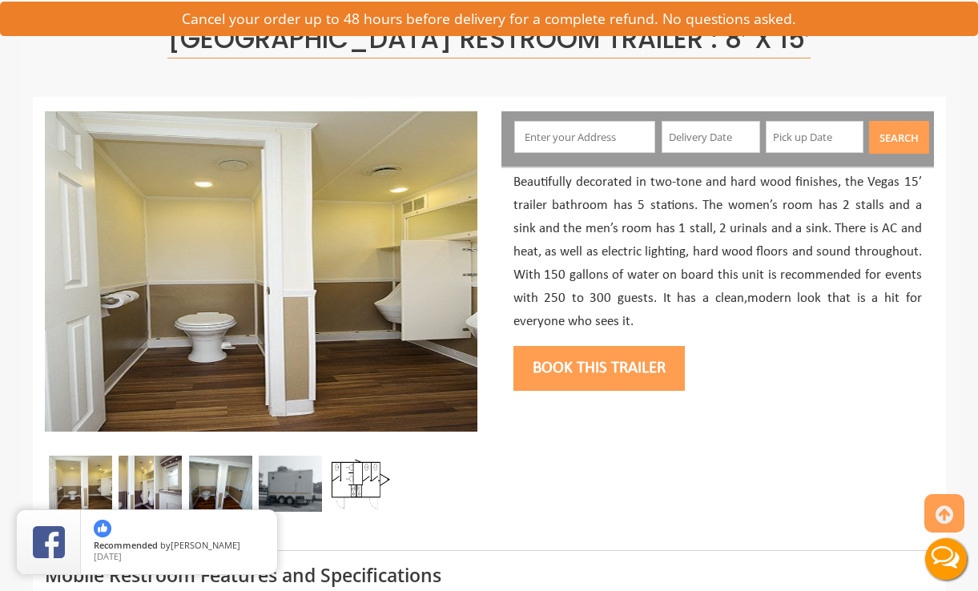
click at [365, 484] on img at bounding box center [359, 484] width 63 height 56
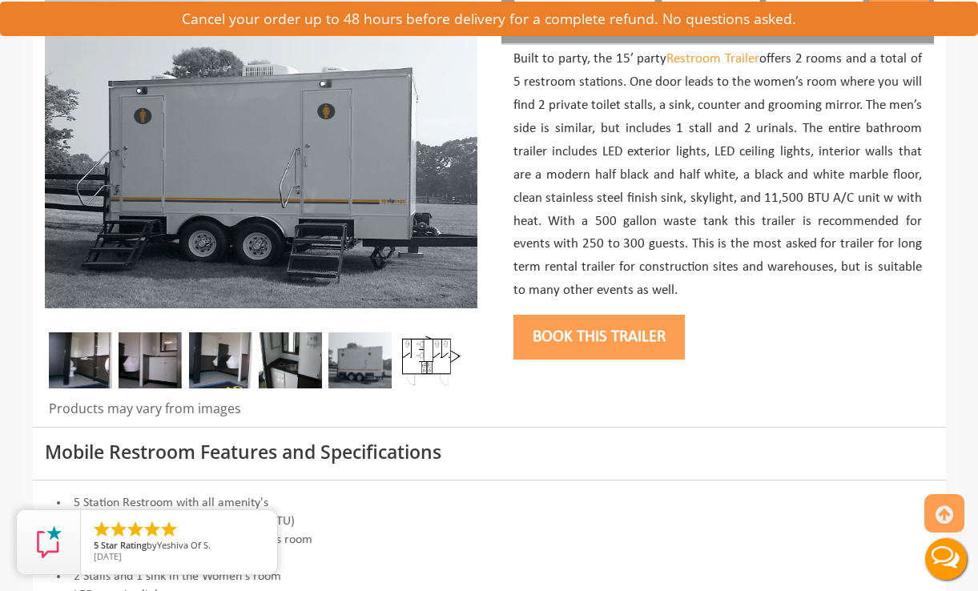
click at [220, 353] on img at bounding box center [220, 360] width 63 height 56
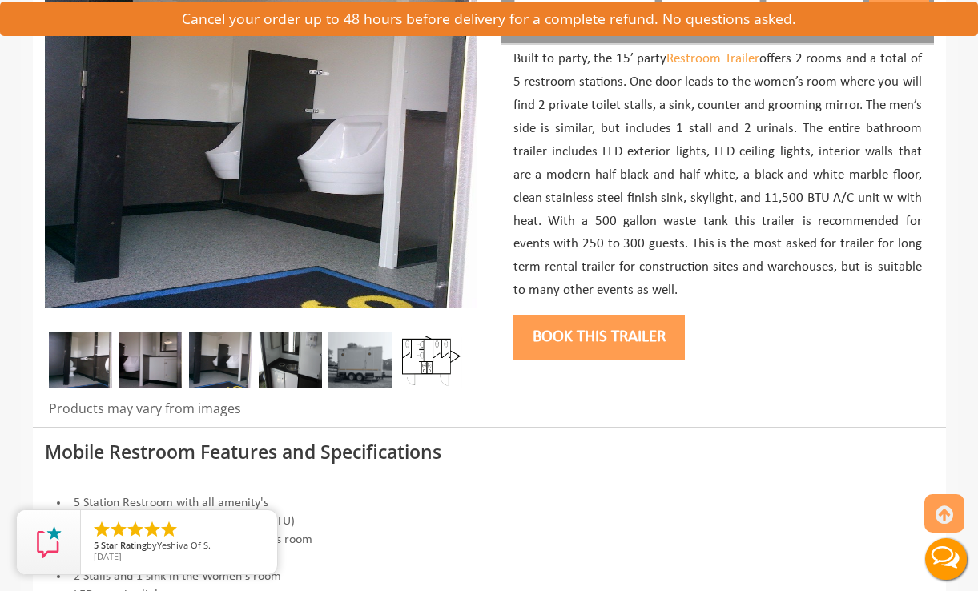
click at [284, 353] on img at bounding box center [290, 360] width 63 height 56
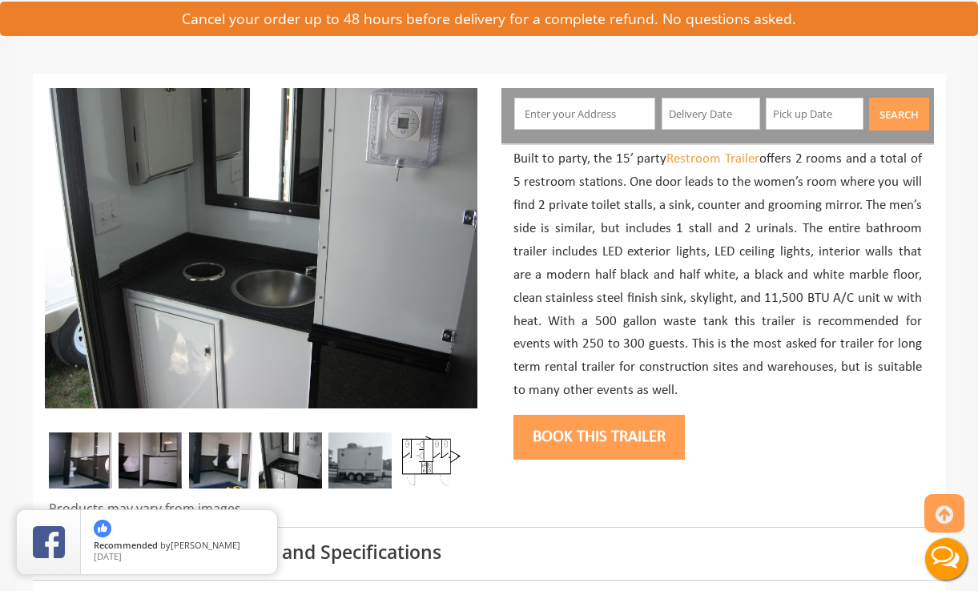
scroll to position [143, 0]
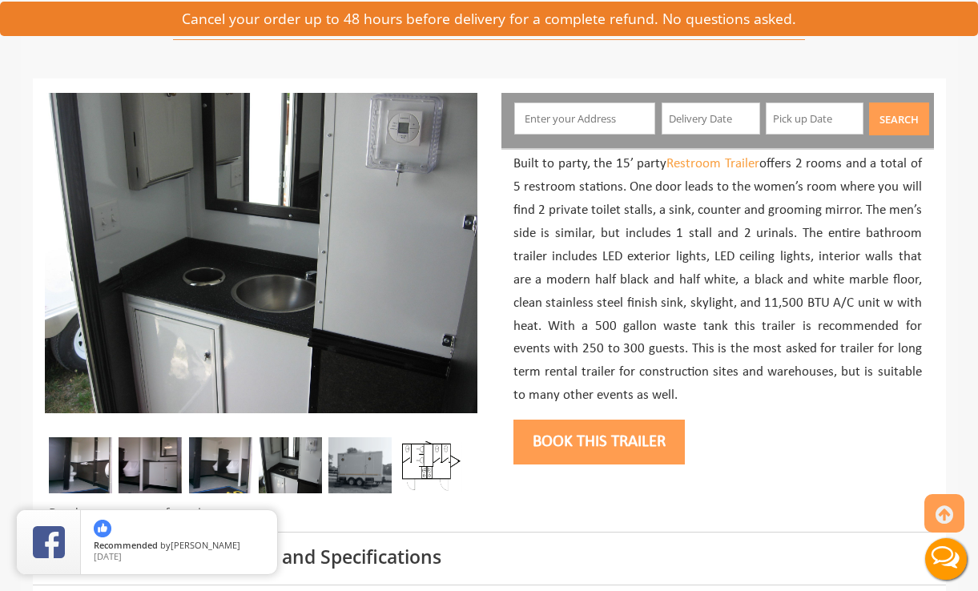
click at [179, 442] on img at bounding box center [150, 465] width 63 height 56
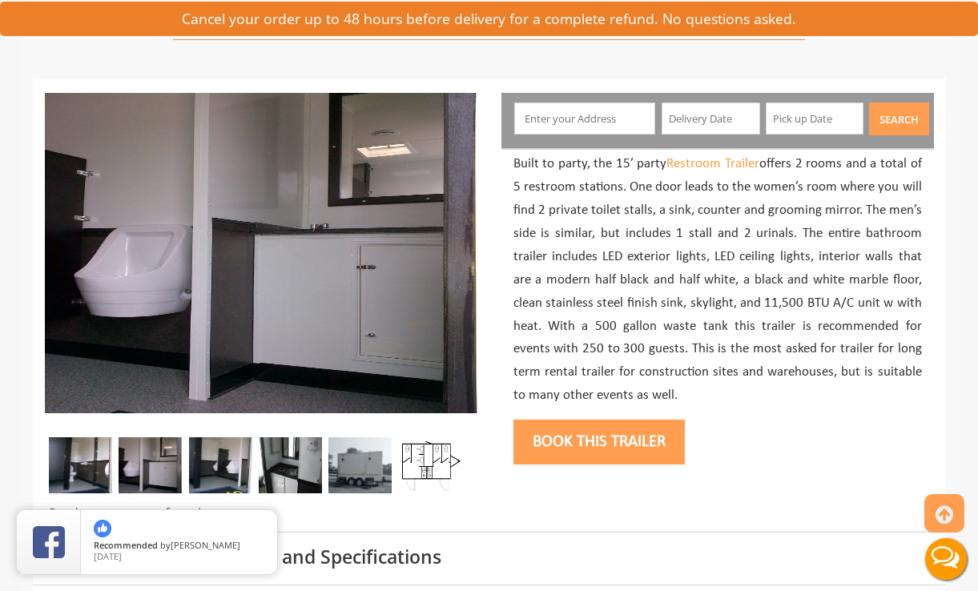
click at [61, 477] on img at bounding box center [80, 465] width 63 height 56
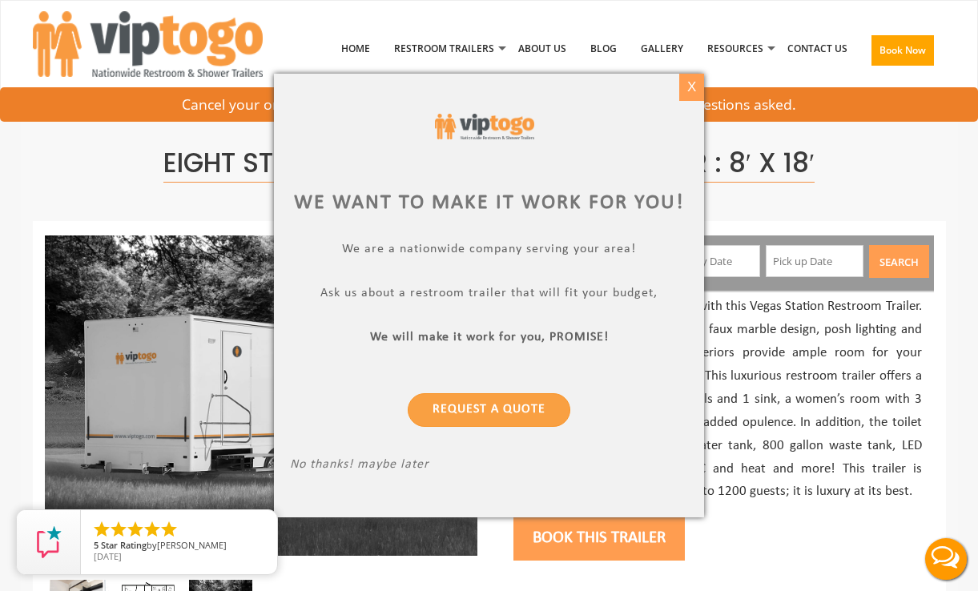
click at [698, 93] on div "X" at bounding box center [691, 87] width 25 height 27
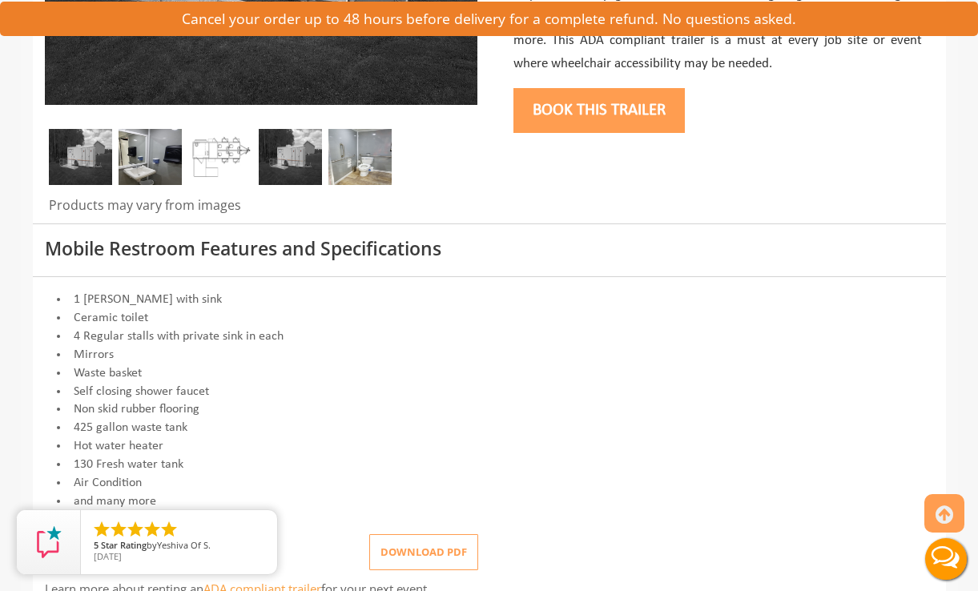
click at [233, 143] on img at bounding box center [220, 157] width 63 height 56
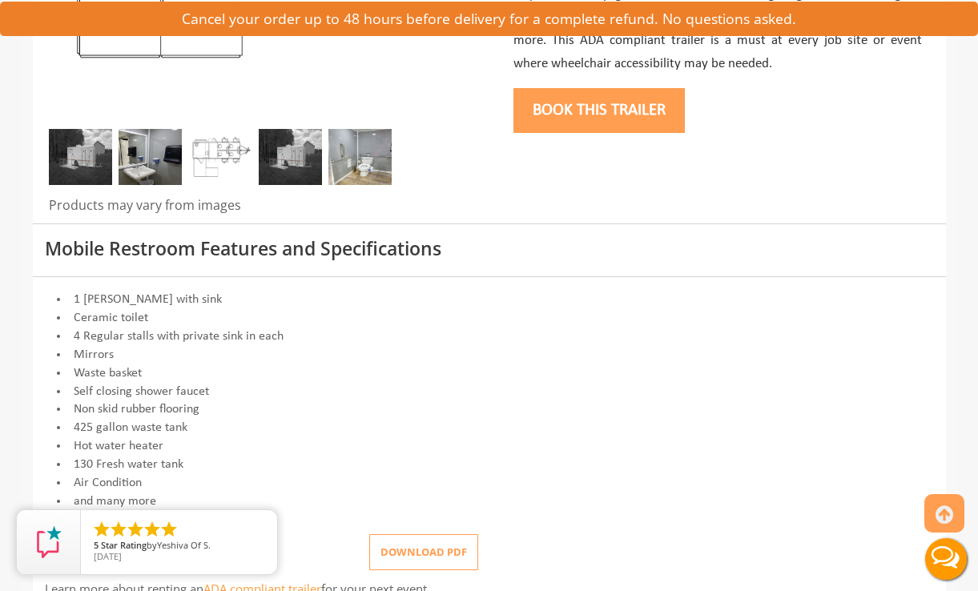
click at [235, 159] on img at bounding box center [220, 157] width 63 height 56
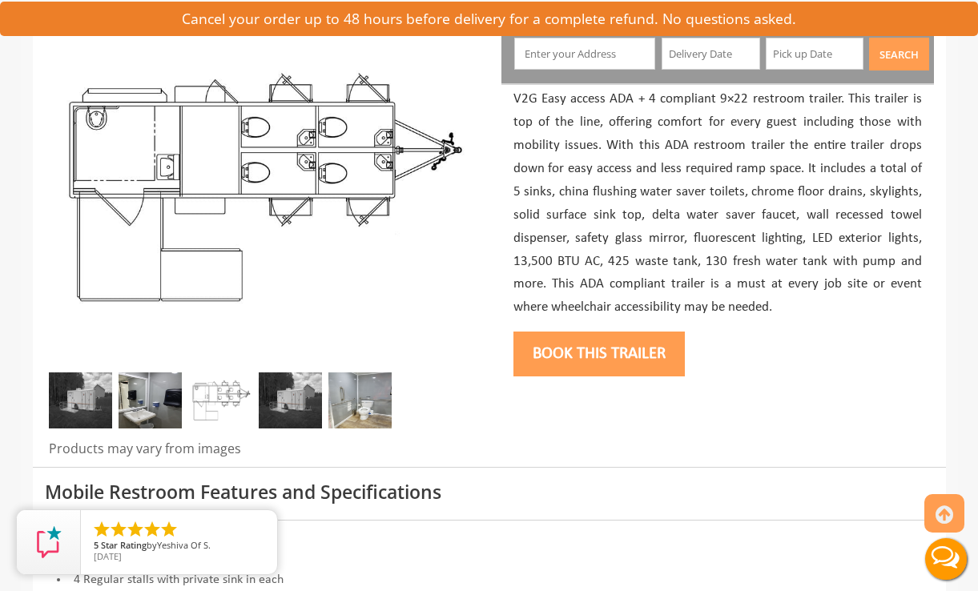
scroll to position [190, 0]
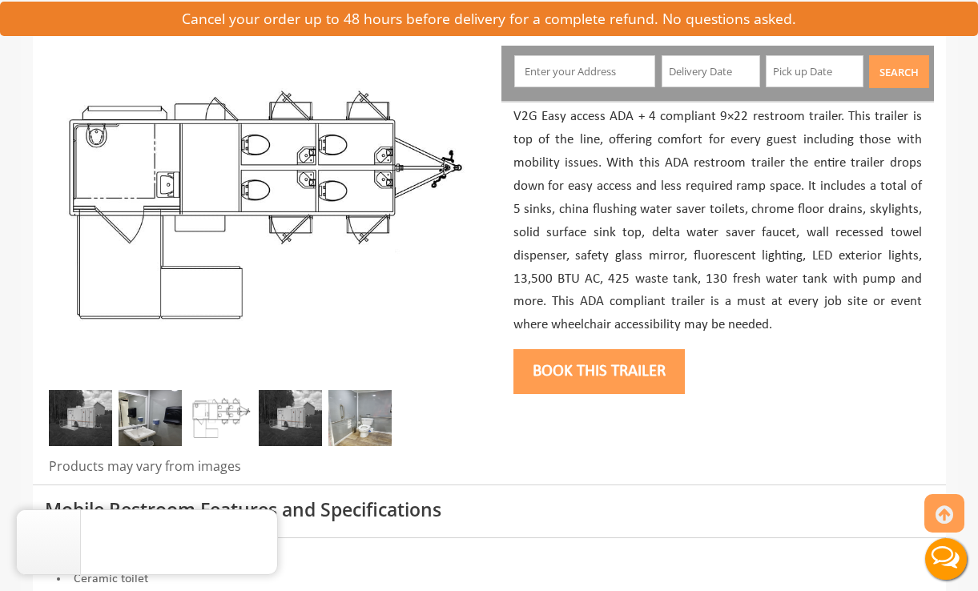
click at [151, 420] on img at bounding box center [150, 418] width 63 height 56
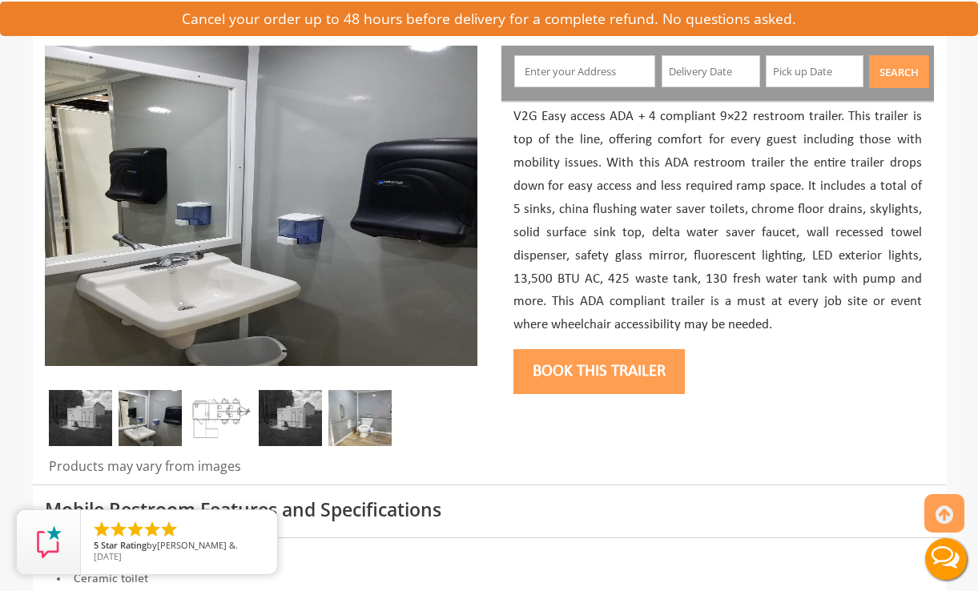
click at [349, 412] on img at bounding box center [359, 418] width 63 height 56
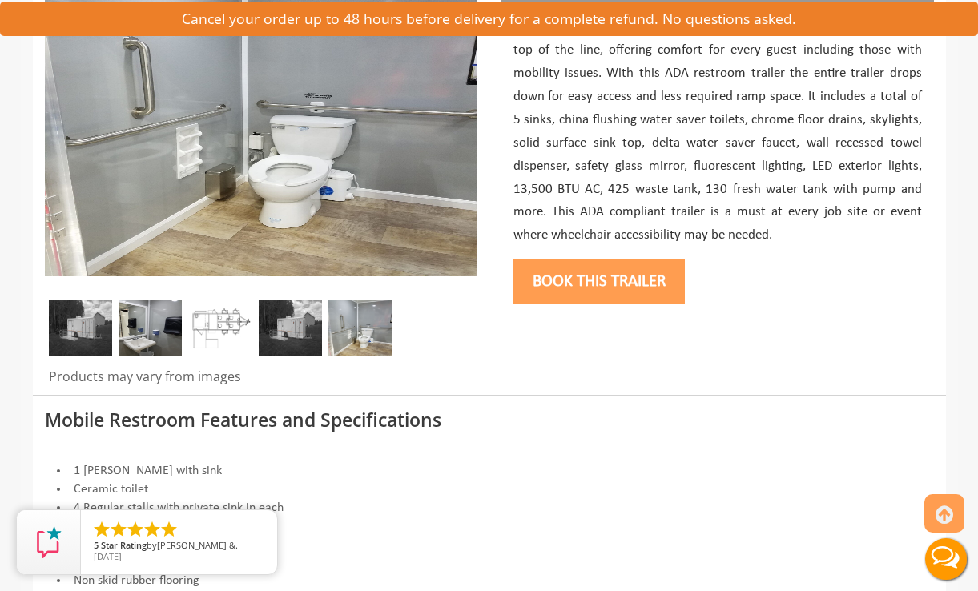
scroll to position [284, 0]
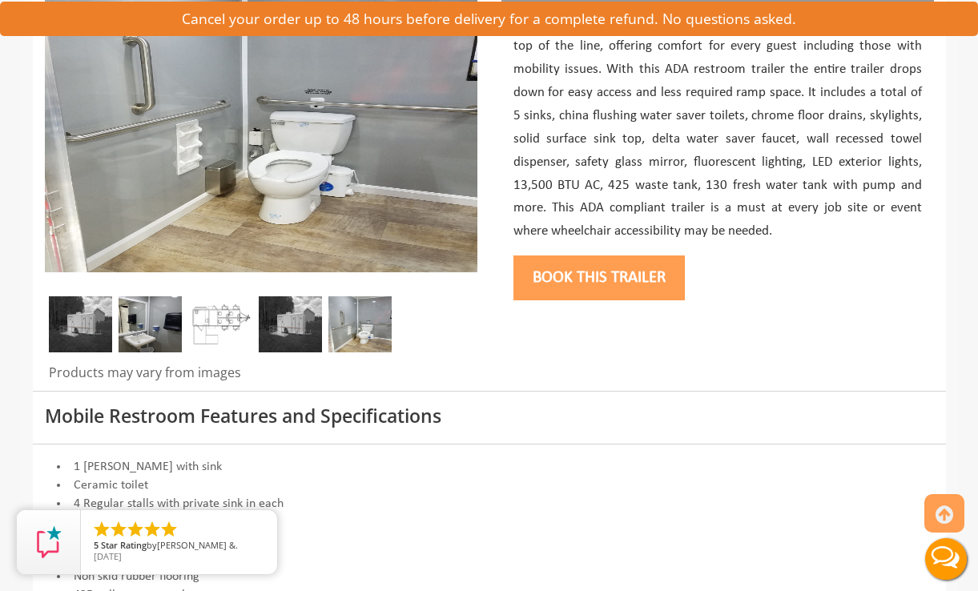
click at [83, 344] on img at bounding box center [80, 324] width 63 height 56
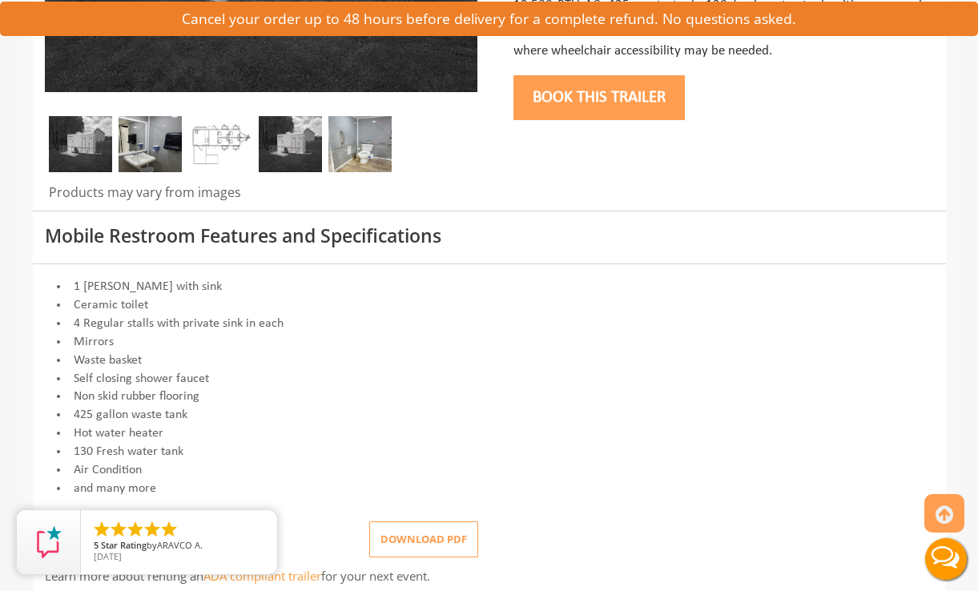
scroll to position [653, 0]
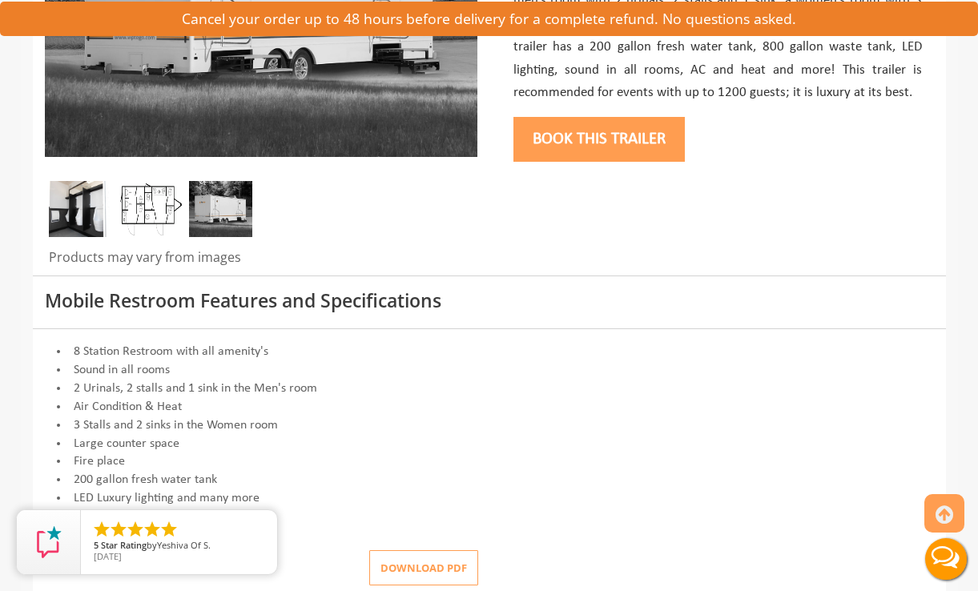
scroll to position [429, 0]
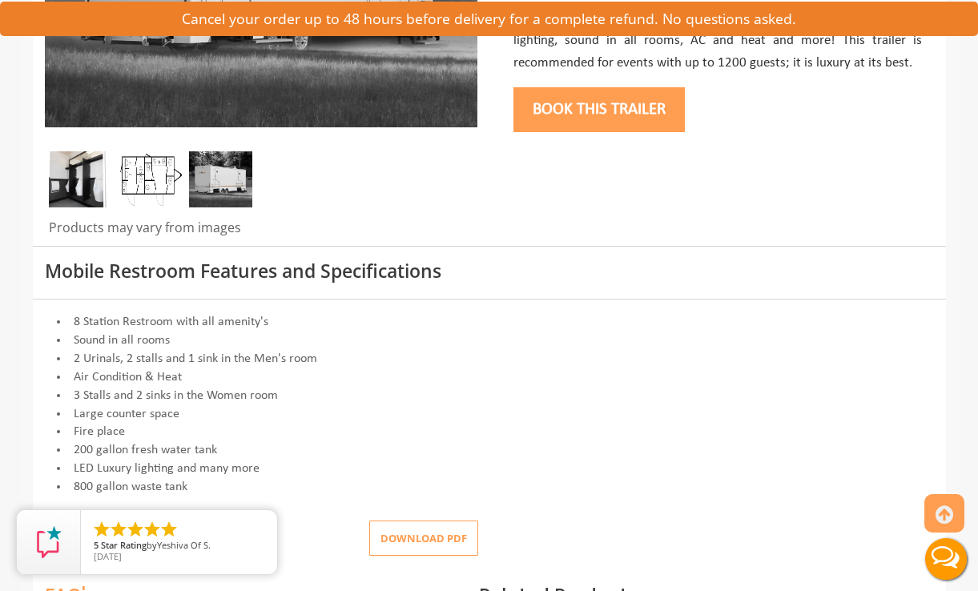
click at [217, 189] on img at bounding box center [220, 179] width 63 height 56
click at [84, 175] on img at bounding box center [80, 179] width 63 height 56
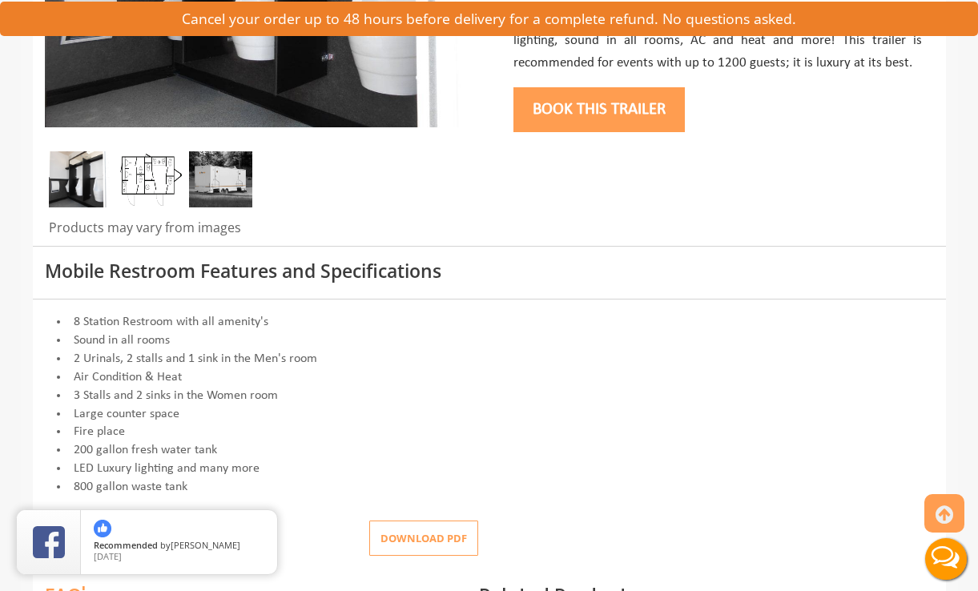
click at [359, 35] on div "Cancel your order up to 48 hours before delivery for a complete refund. No ques…" at bounding box center [489, 19] width 978 height 34
click at [147, 175] on img at bounding box center [150, 179] width 63 height 56
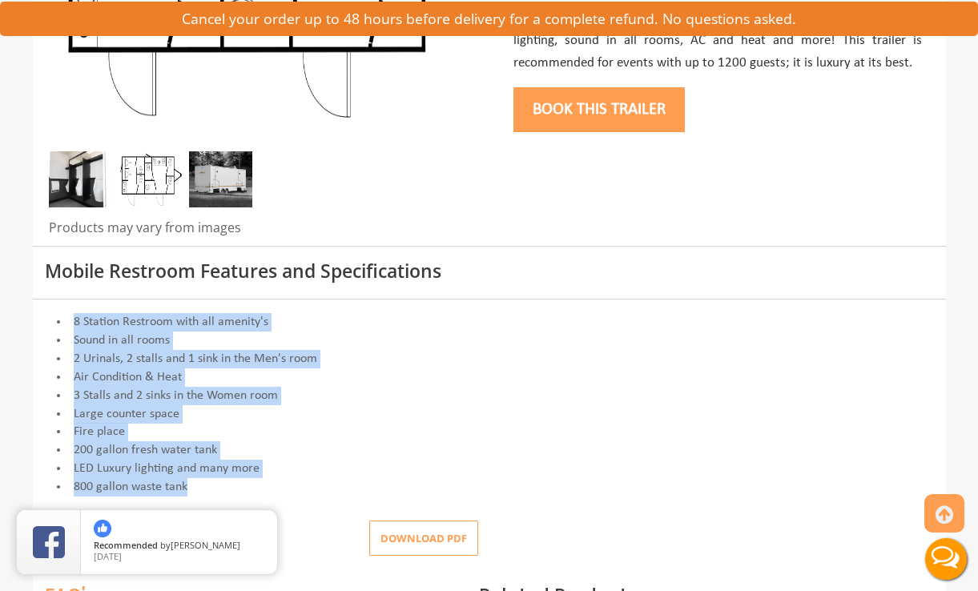
drag, startPoint x: 206, startPoint y: 490, endPoint x: 71, endPoint y: 324, distance: 214.1
click at [71, 324] on div "8 Station Restroom with all amenity's Sound in all rooms 2 Urinals, 2 stalls an…" at bounding box center [489, 404] width 889 height 183
copy div "8 Station Restroom with all amenity's Sound in all rooms 2 Urinals, 2 stalls an…"
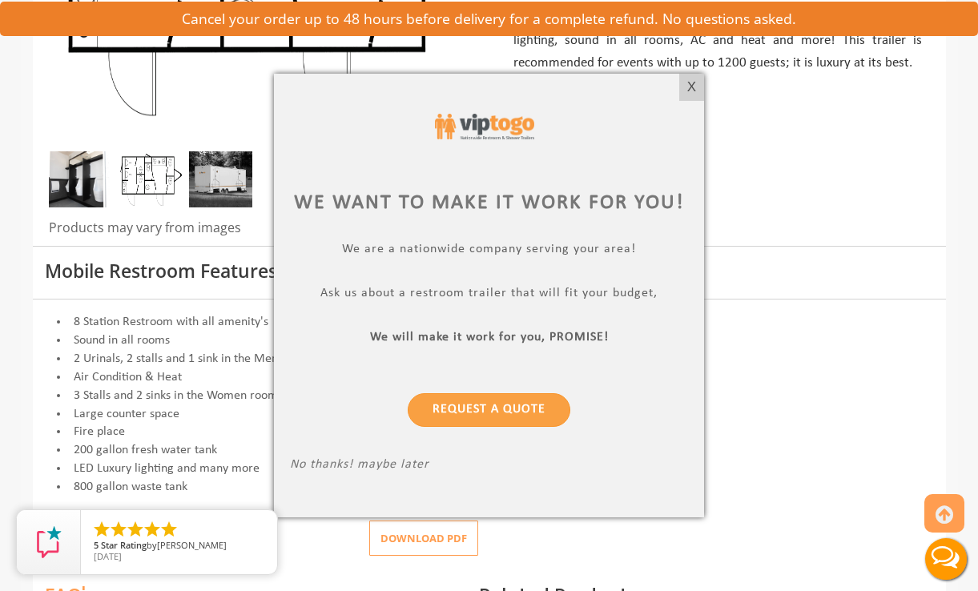
click at [185, 324] on div at bounding box center [489, 295] width 978 height 591
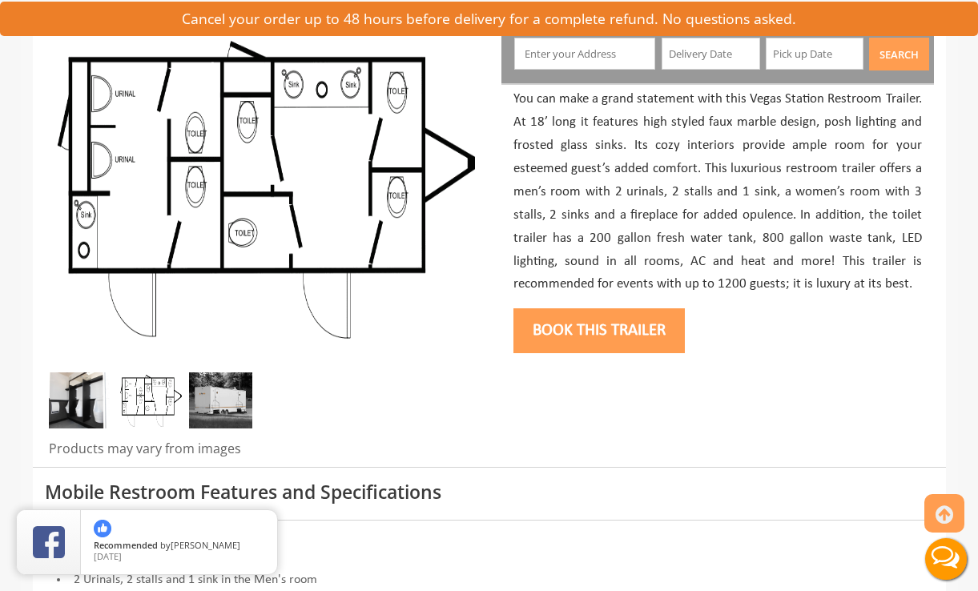
scroll to position [25, 0]
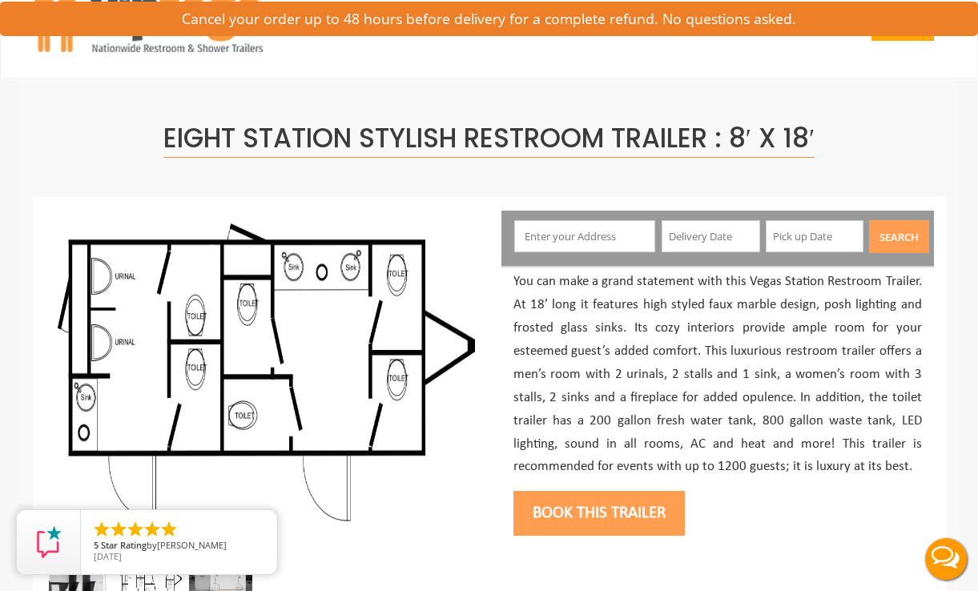
drag, startPoint x: 265, startPoint y: 311, endPoint x: 653, endPoint y: 13, distance: 489.1
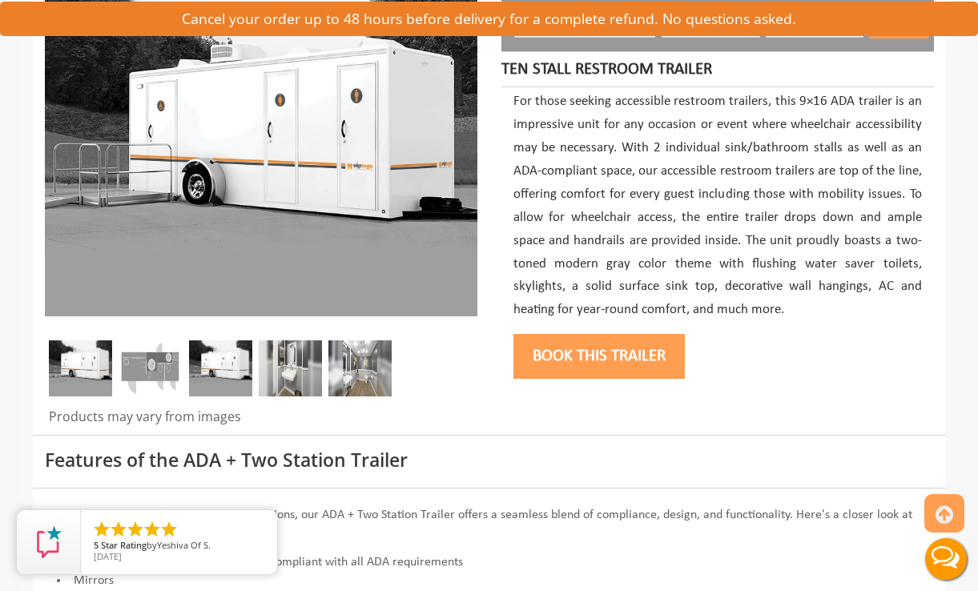
click at [368, 365] on img at bounding box center [359, 368] width 63 height 56
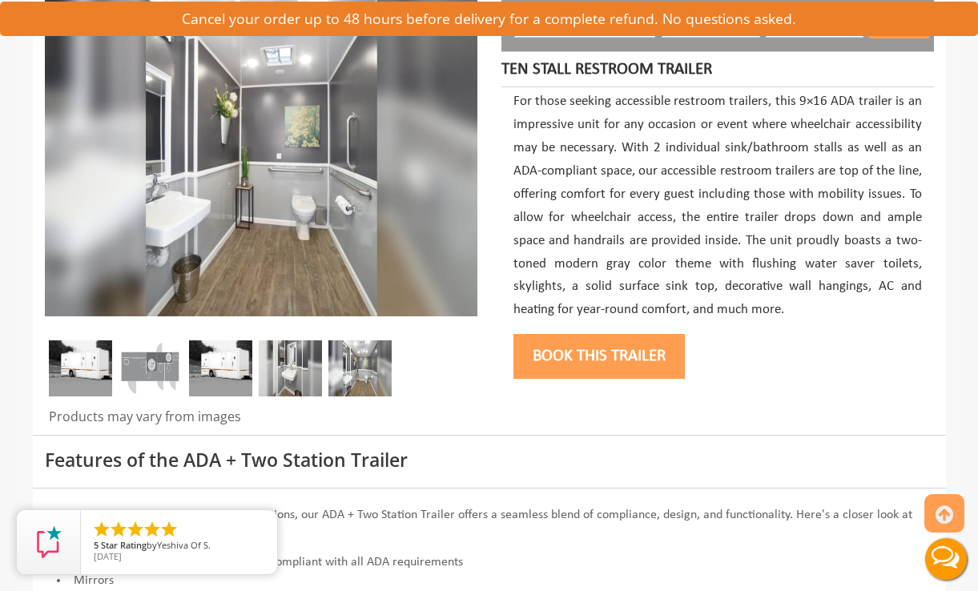
click at [157, 356] on img at bounding box center [150, 368] width 63 height 56
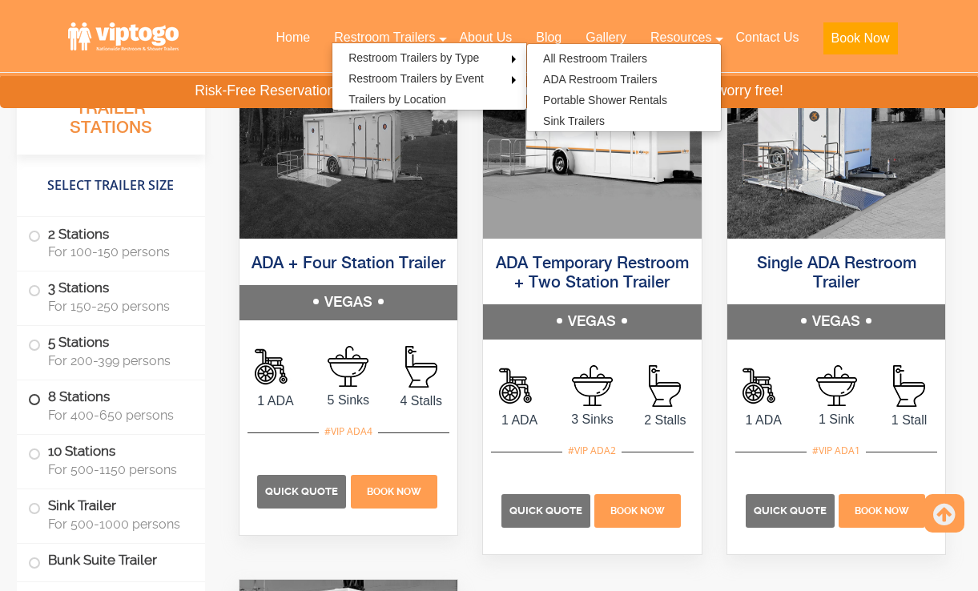
click at [61, 390] on label "8 Stations For 400-650 persons" at bounding box center [111, 406] width 166 height 50
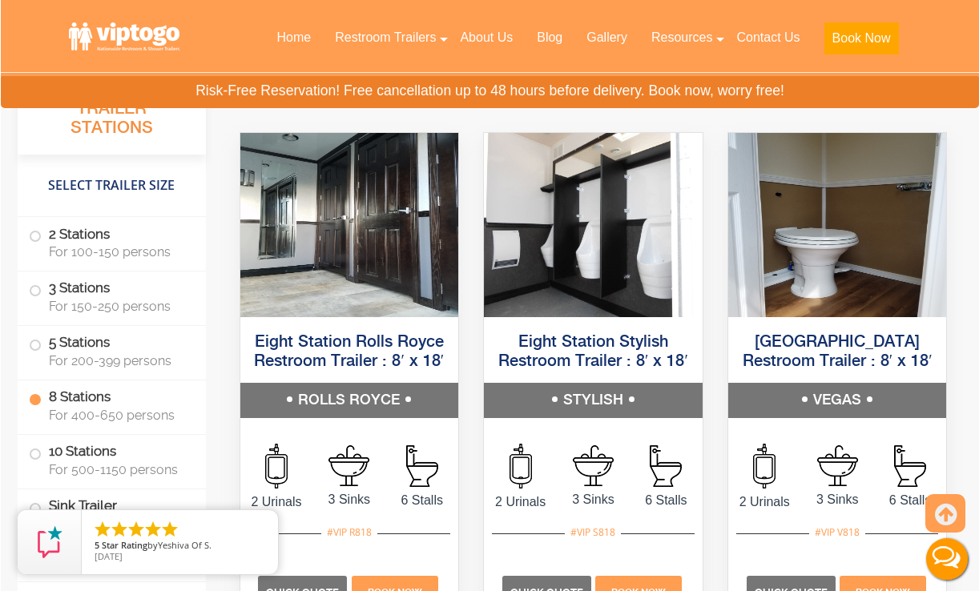
scroll to position [3465, 0]
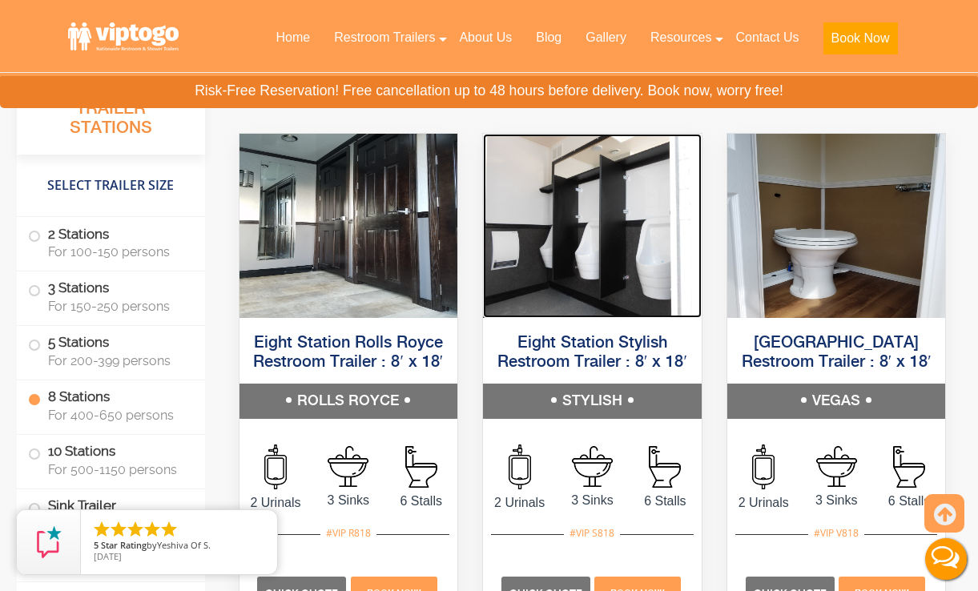
click at [612, 259] on img at bounding box center [592, 226] width 219 height 184
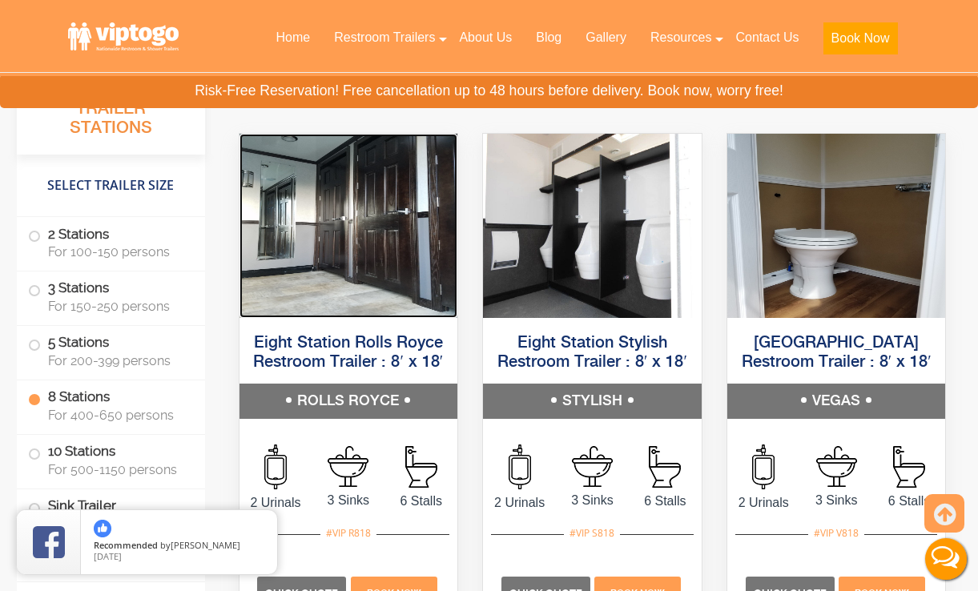
click at [353, 268] on img at bounding box center [349, 226] width 219 height 184
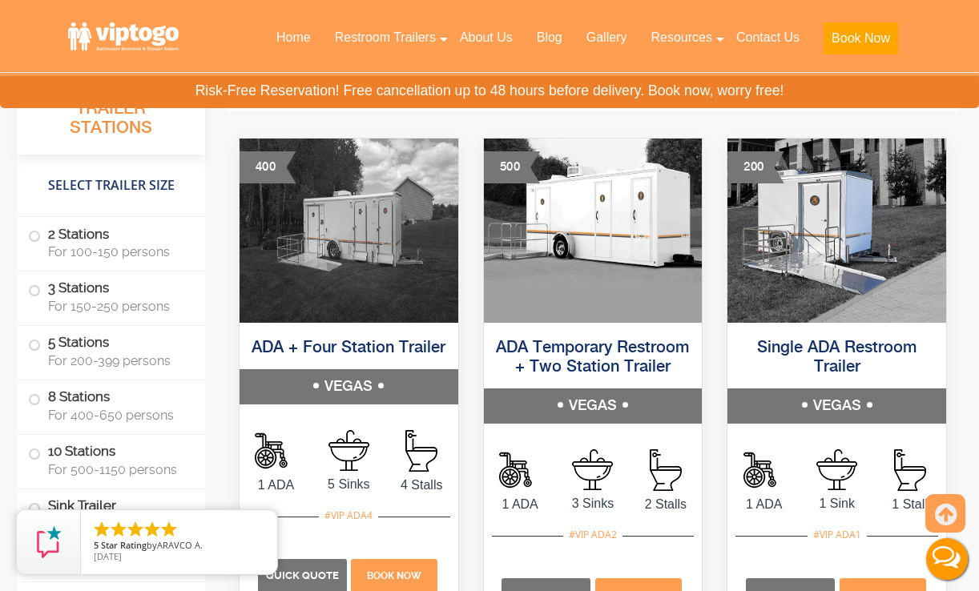
scroll to position [6008, 0]
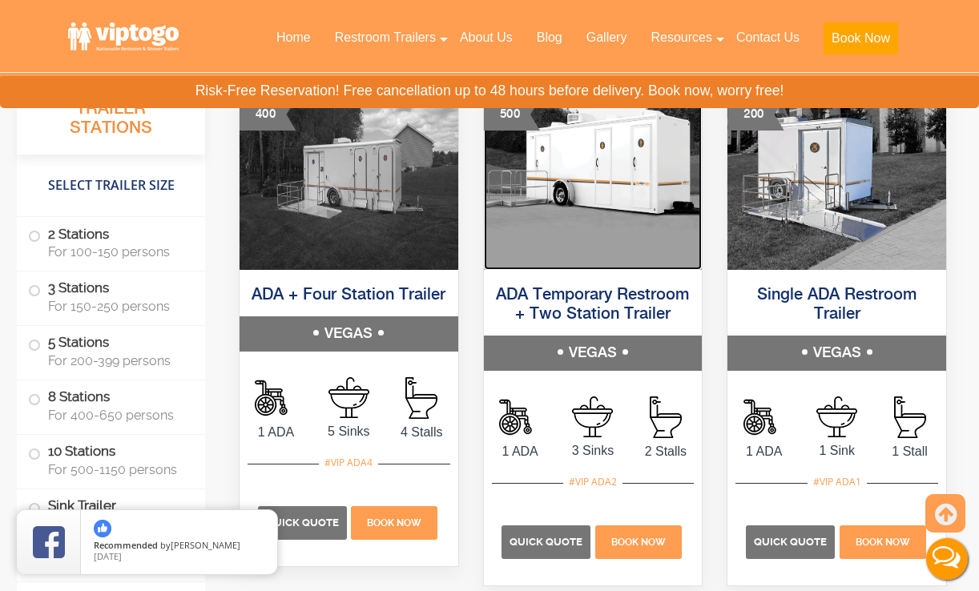
click at [561, 236] on img at bounding box center [593, 178] width 219 height 184
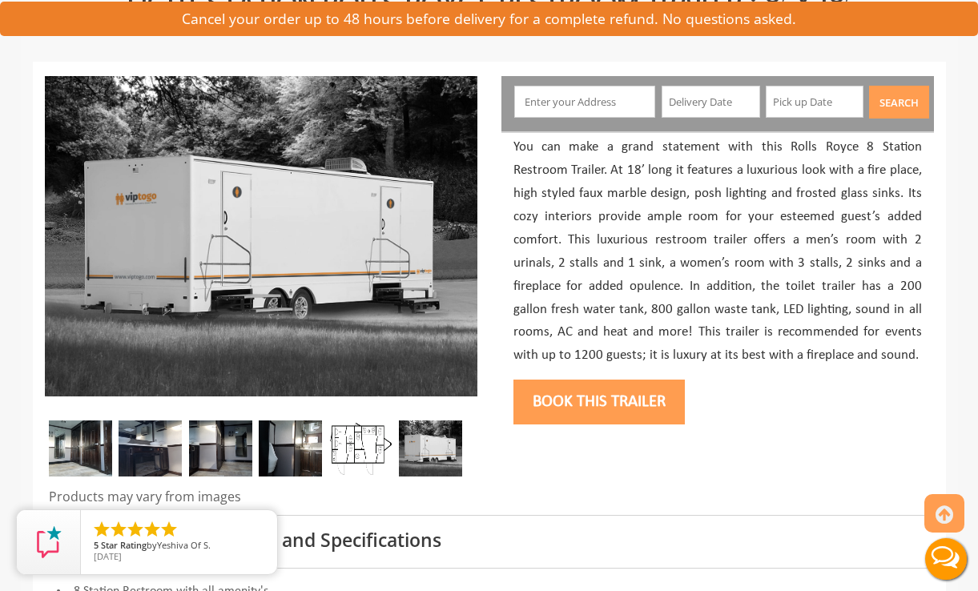
click at [296, 443] on img at bounding box center [290, 449] width 63 height 56
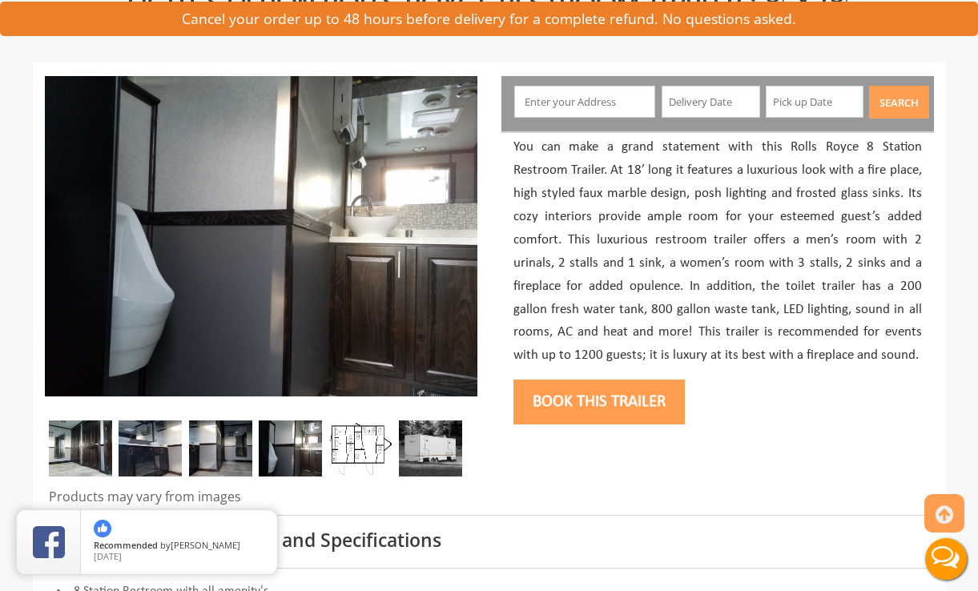
click at [152, 466] on img at bounding box center [150, 449] width 63 height 56
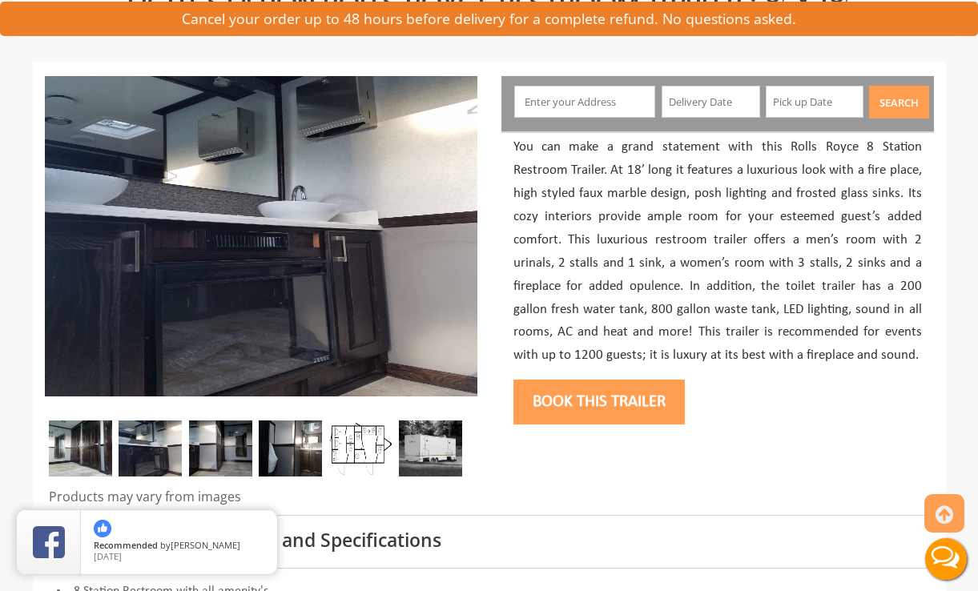
click at [236, 445] on img at bounding box center [220, 449] width 63 height 56
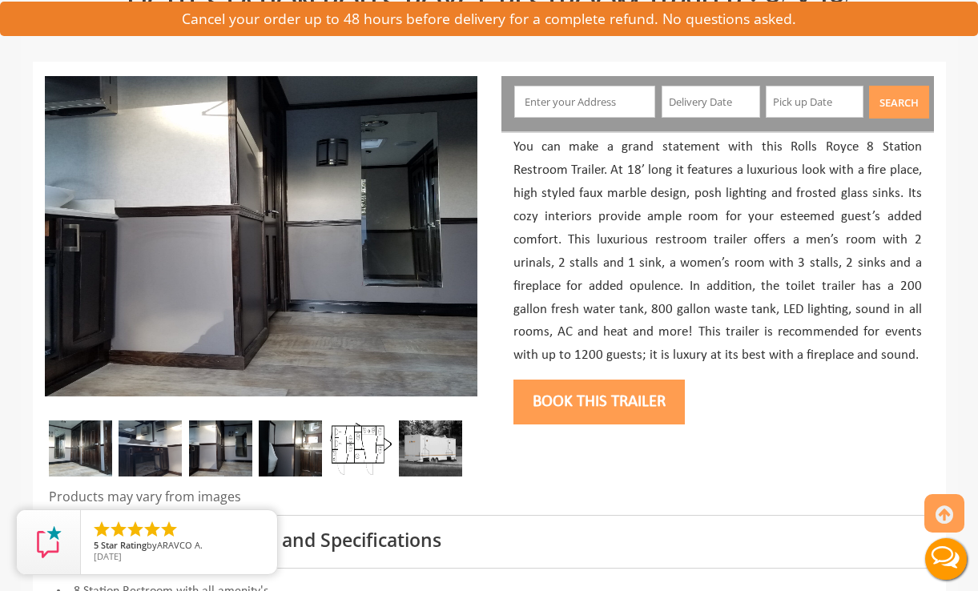
click at [87, 445] on img at bounding box center [80, 449] width 63 height 56
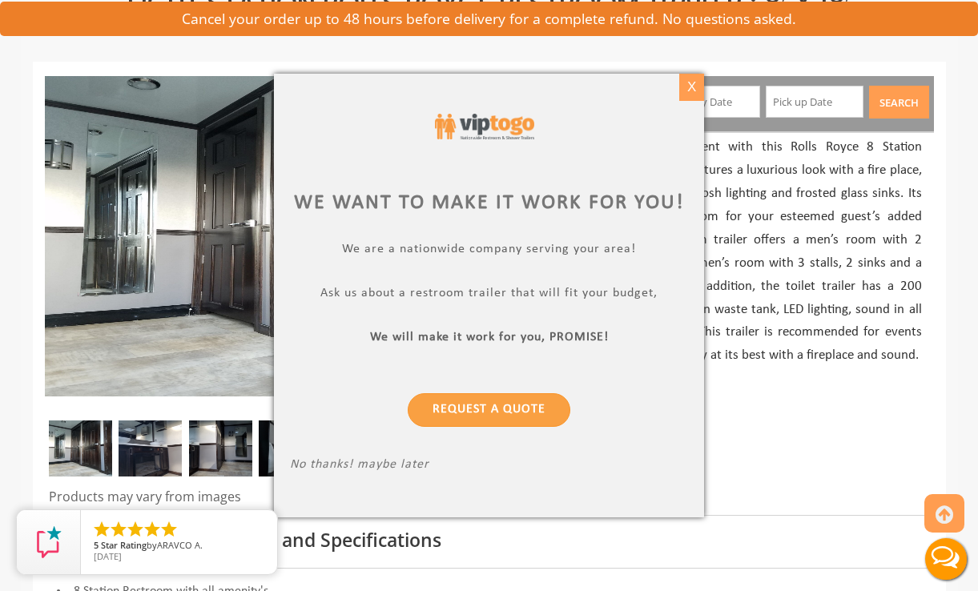
click at [696, 80] on div "X" at bounding box center [691, 87] width 25 height 27
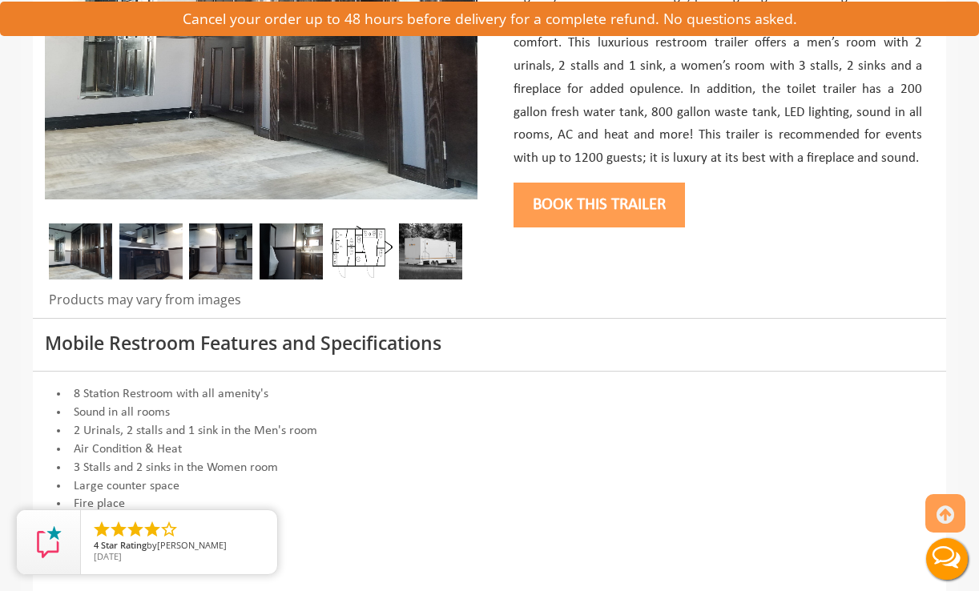
scroll to position [356, 0]
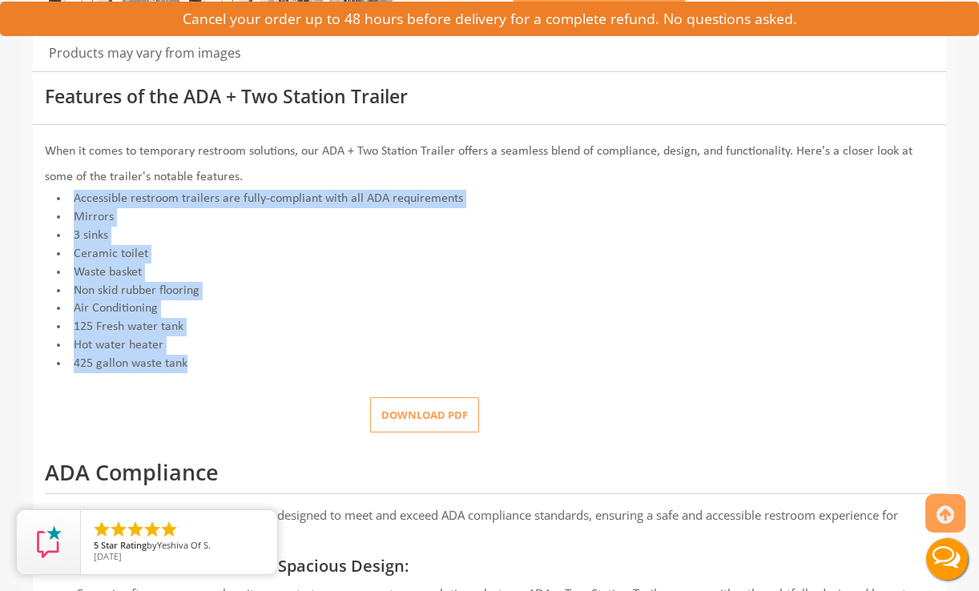
drag, startPoint x: 199, startPoint y: 367, endPoint x: 46, endPoint y: 206, distance: 222.1
click at [46, 206] on div "When it comes to temporary restroom solutions, our ADA + Two Station Trailer of…" at bounding box center [489, 256] width 889 height 234
copy div "Accessible restroom trailers are fully-compliant with all ADA requirements Mirr…"
